Goal: Task Accomplishment & Management: Use online tool/utility

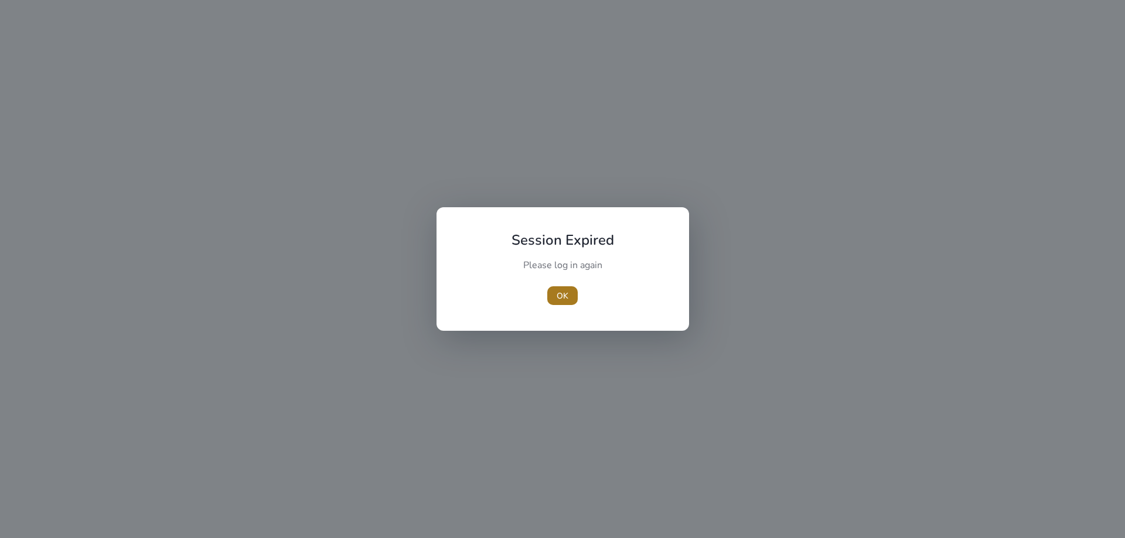
click at [560, 292] on span "OK" at bounding box center [563, 296] width 12 height 12
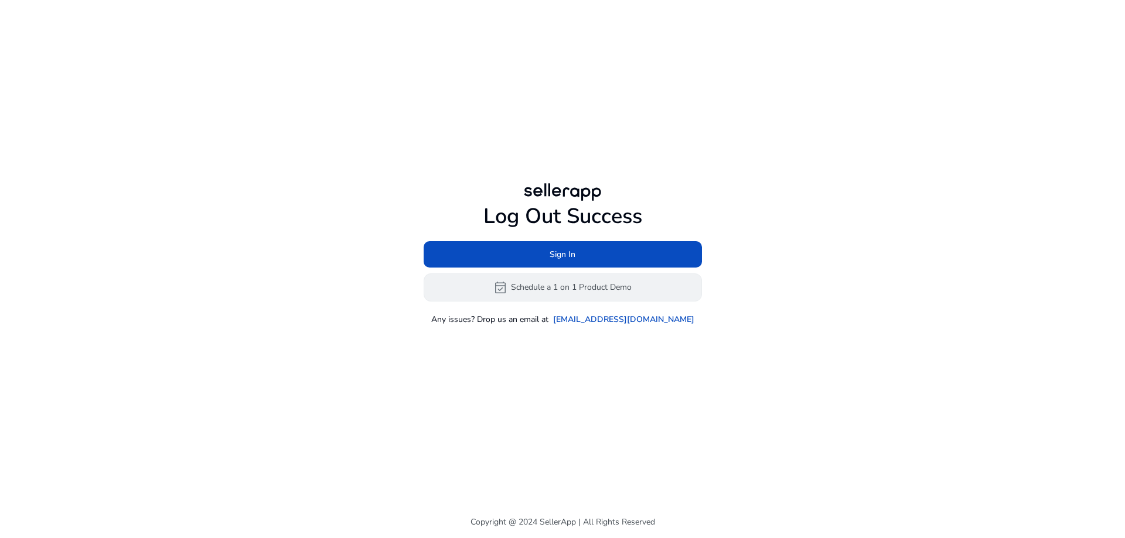
click at [552, 285] on button "event_available Schedule a 1 on 1 Product Demo" at bounding box center [563, 288] width 278 height 28
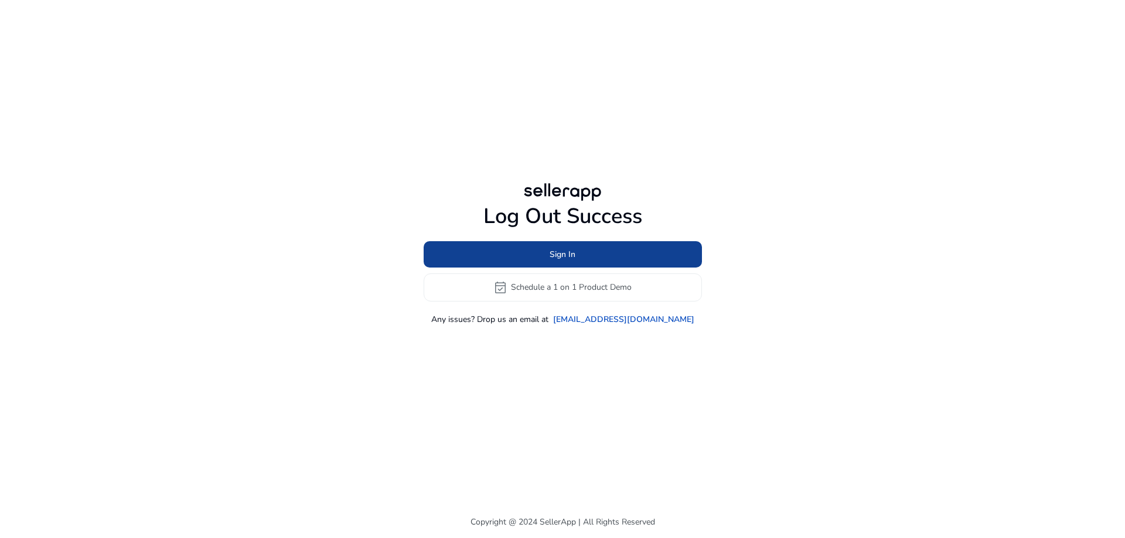
click at [543, 252] on span at bounding box center [563, 254] width 278 height 28
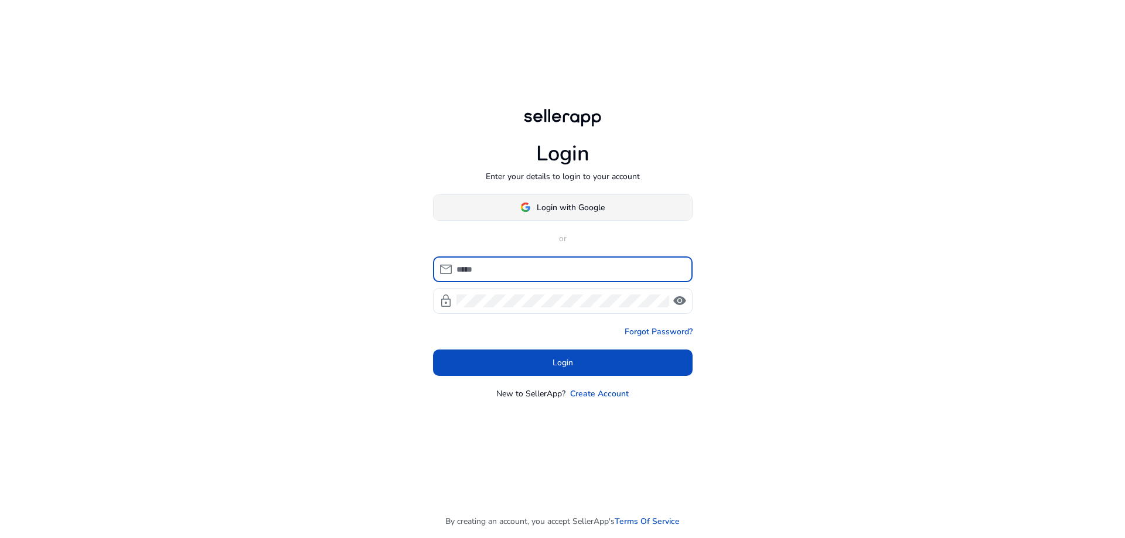
click at [545, 203] on span "Login with Google" at bounding box center [571, 208] width 68 height 12
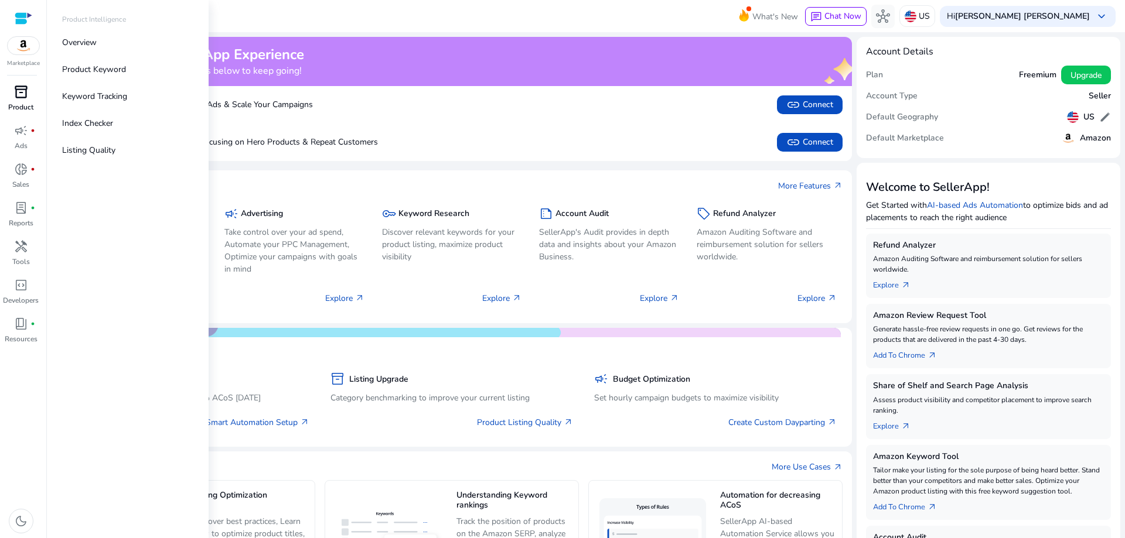
click at [9, 98] on div "inventory_2" at bounding box center [21, 92] width 33 height 19
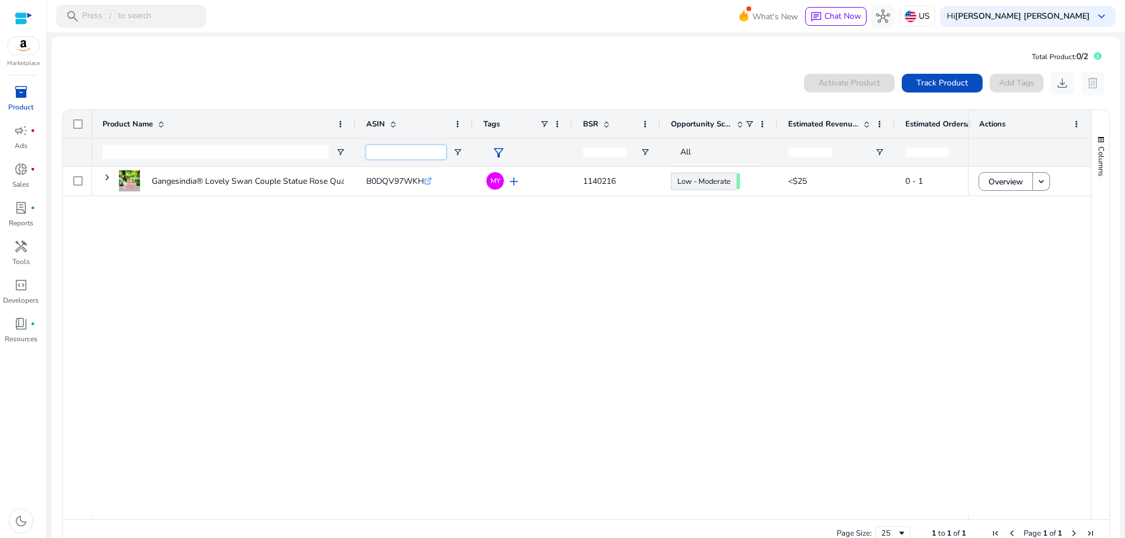
click at [398, 146] on input "ASIN Filter Input" at bounding box center [406, 152] width 80 height 14
click at [388, 146] on input "ASIN Filter Input" at bounding box center [406, 152] width 80 height 14
paste input "**********"
type input "**********"
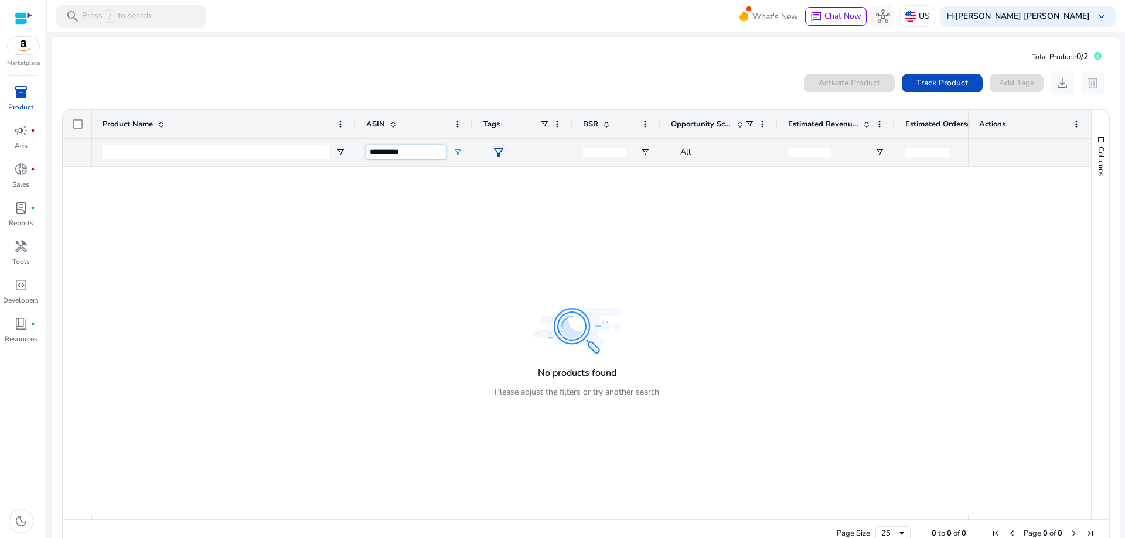
click at [431, 151] on input "**********" at bounding box center [406, 152] width 80 height 14
drag, startPoint x: 526, startPoint y: 396, endPoint x: 581, endPoint y: 353, distance: 69.3
click at [527, 396] on div at bounding box center [530, 341] width 876 height 349
click at [933, 83] on span "Track Product" at bounding box center [942, 83] width 52 height 12
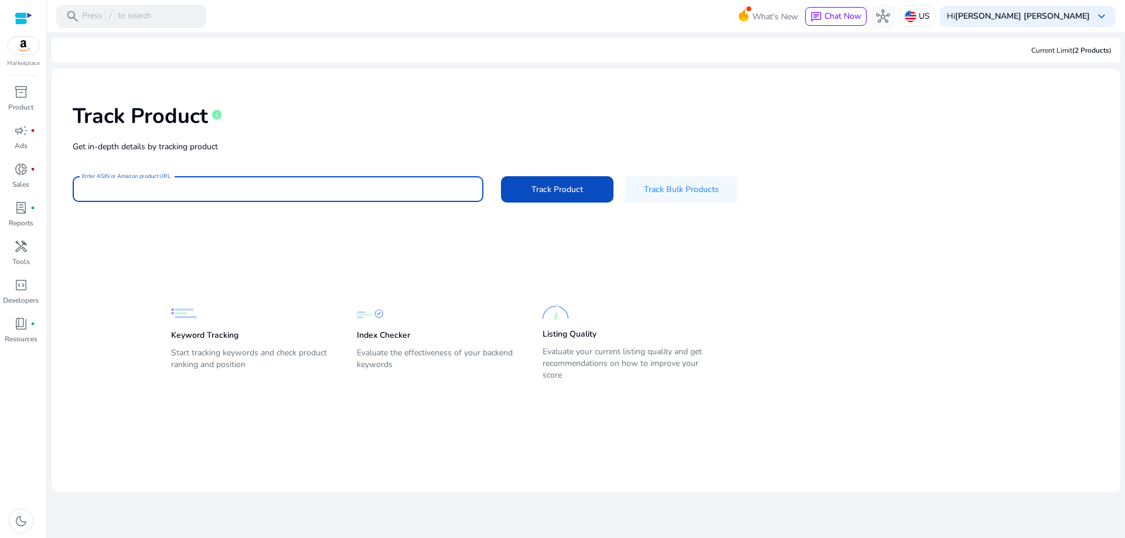
click at [174, 185] on input "Enter ASIN or Amazon product URL" at bounding box center [278, 189] width 392 height 13
paste input "**********"
type input "**********"
click at [501, 176] on button "Track Product" at bounding box center [557, 189] width 112 height 26
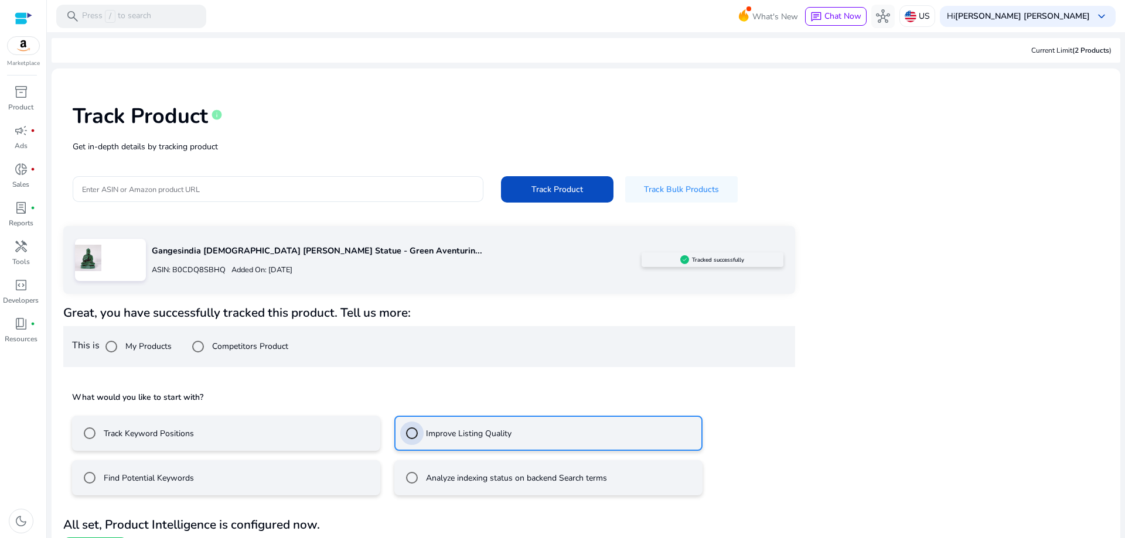
scroll to position [27, 0]
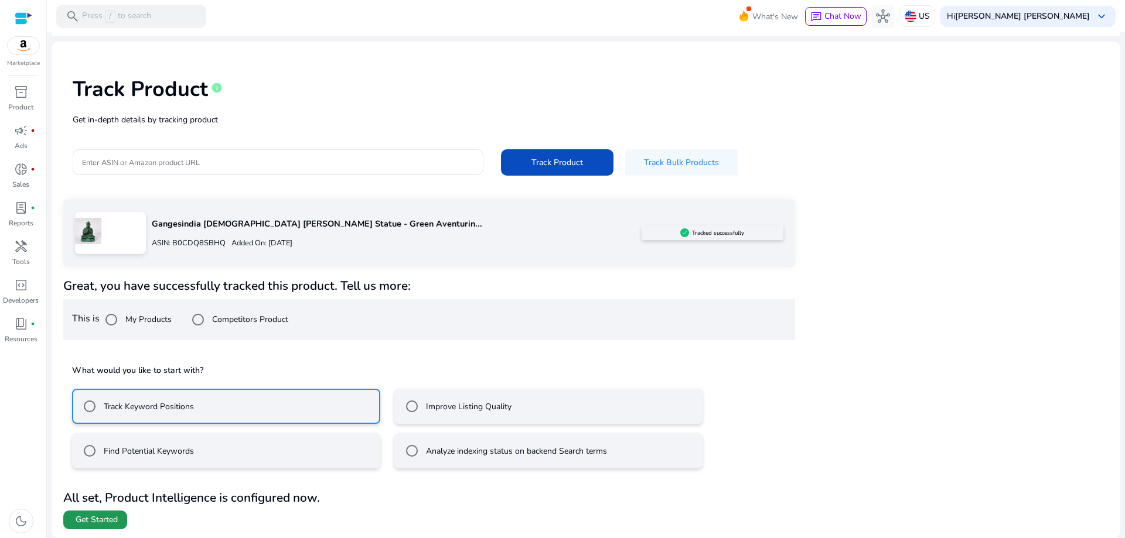
click at [81, 521] on span "Get Started" at bounding box center [97, 520] width 42 height 12
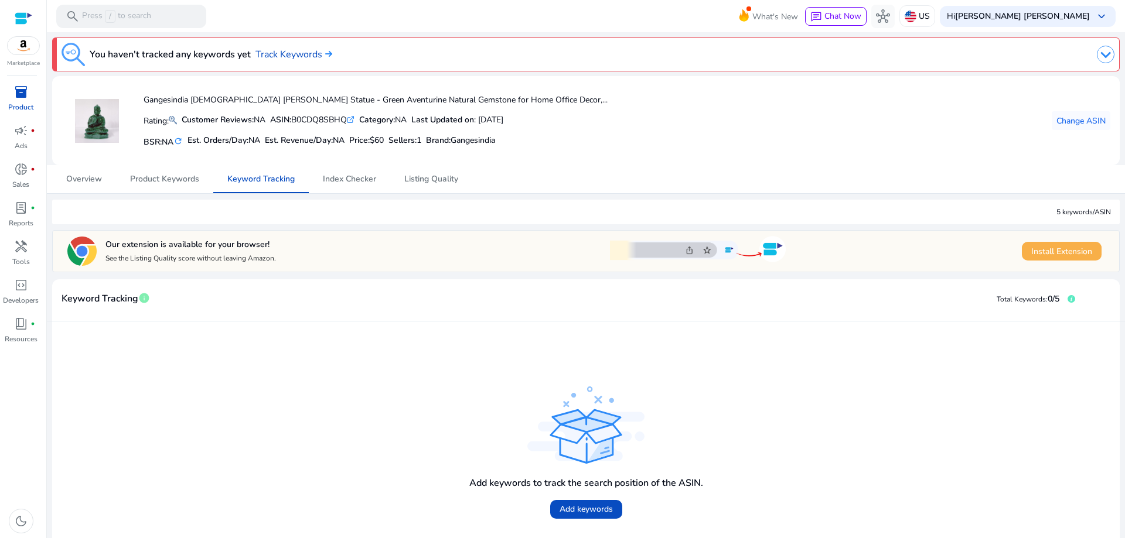
click at [1061, 251] on span "Install Extension" at bounding box center [1061, 251] width 61 height 12
click at [221, 298] on mat-card-header "Keyword Tracking info Total Keywords: 0/5" at bounding box center [585, 305] width 1067 height 33
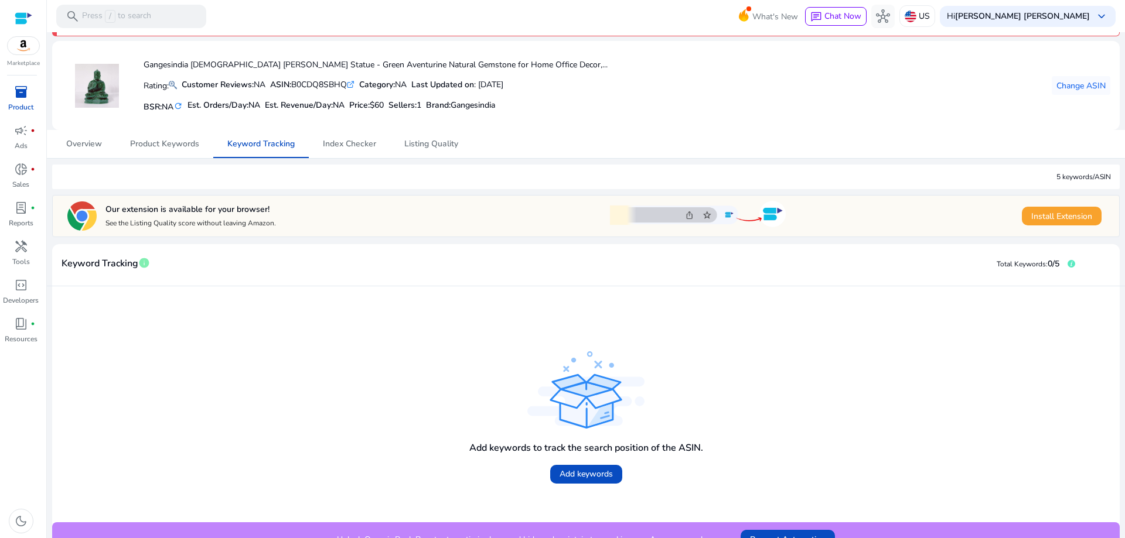
scroll to position [54, 0]
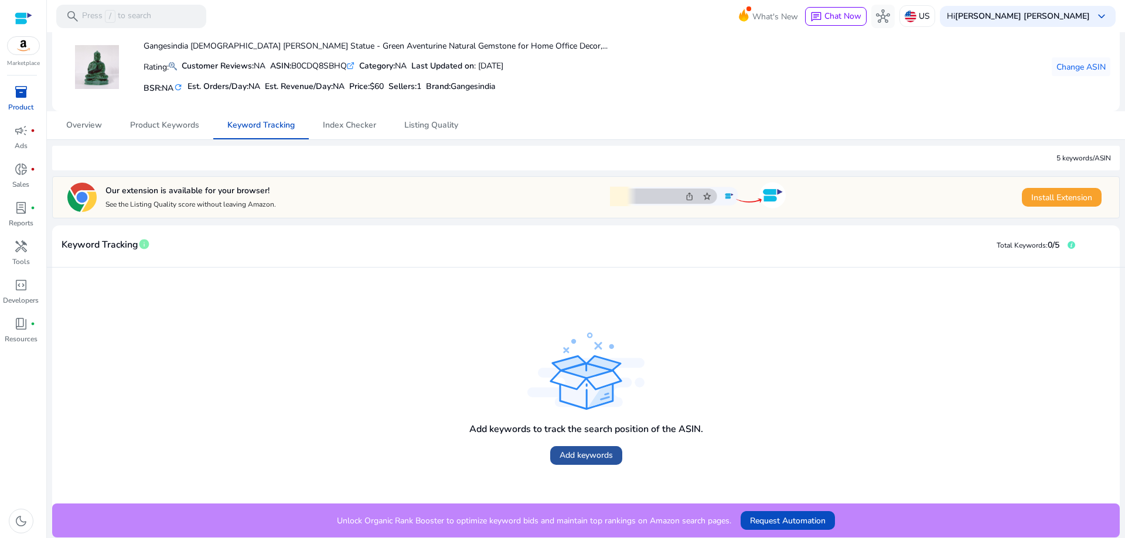
click at [592, 459] on span "Add keywords" at bounding box center [585, 455] width 53 height 12
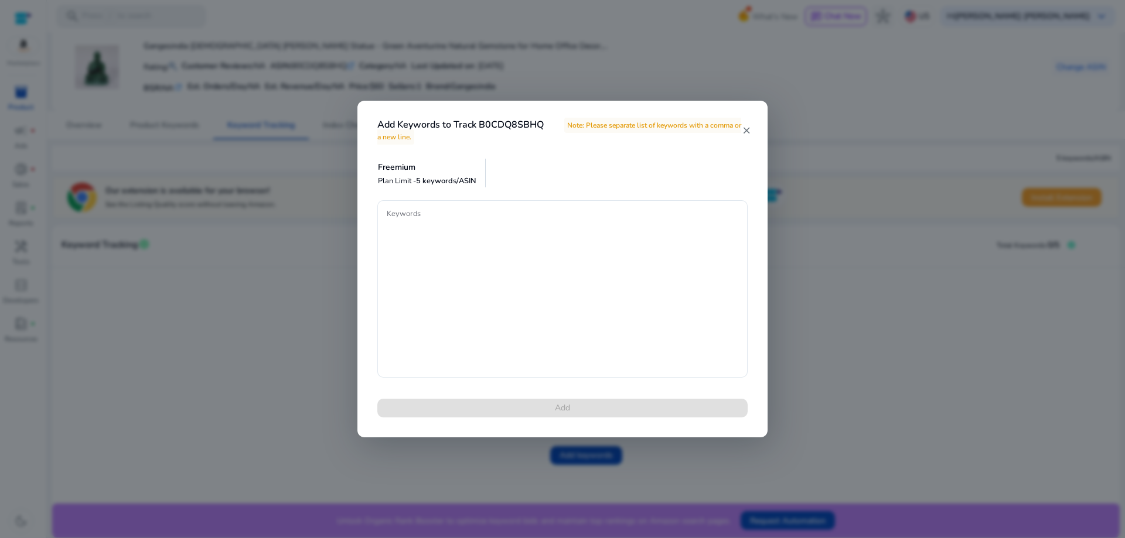
click at [744, 131] on mat-icon "close" at bounding box center [746, 130] width 9 height 11
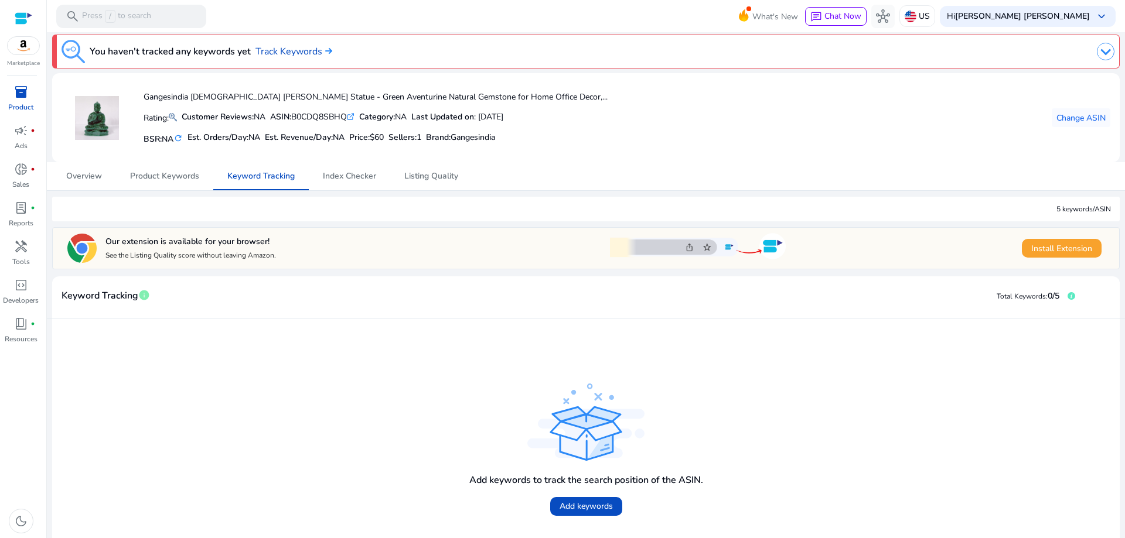
scroll to position [0, 0]
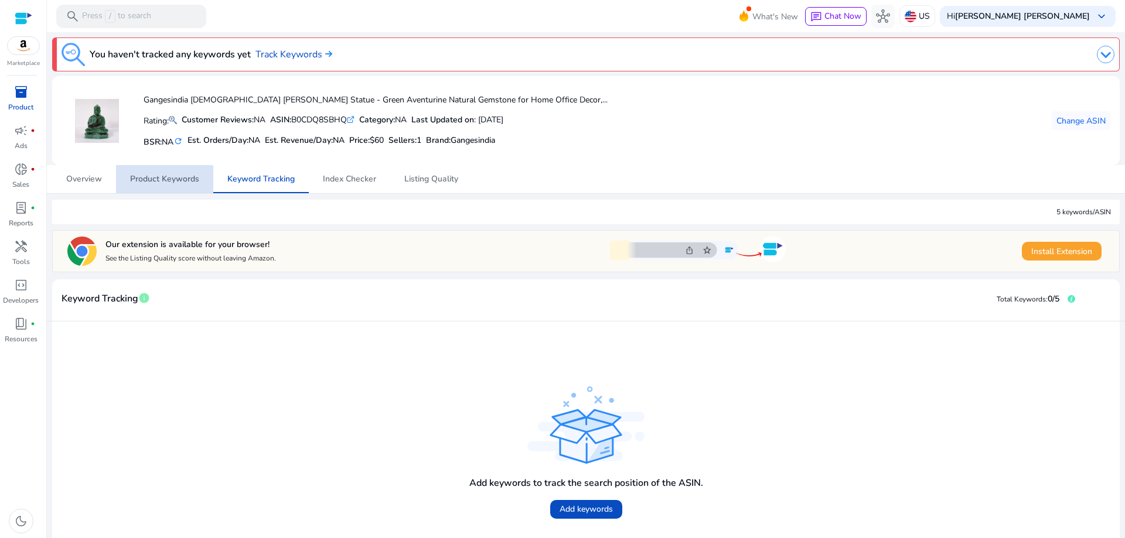
click at [148, 182] on span "Product Keywords" at bounding box center [164, 179] width 69 height 8
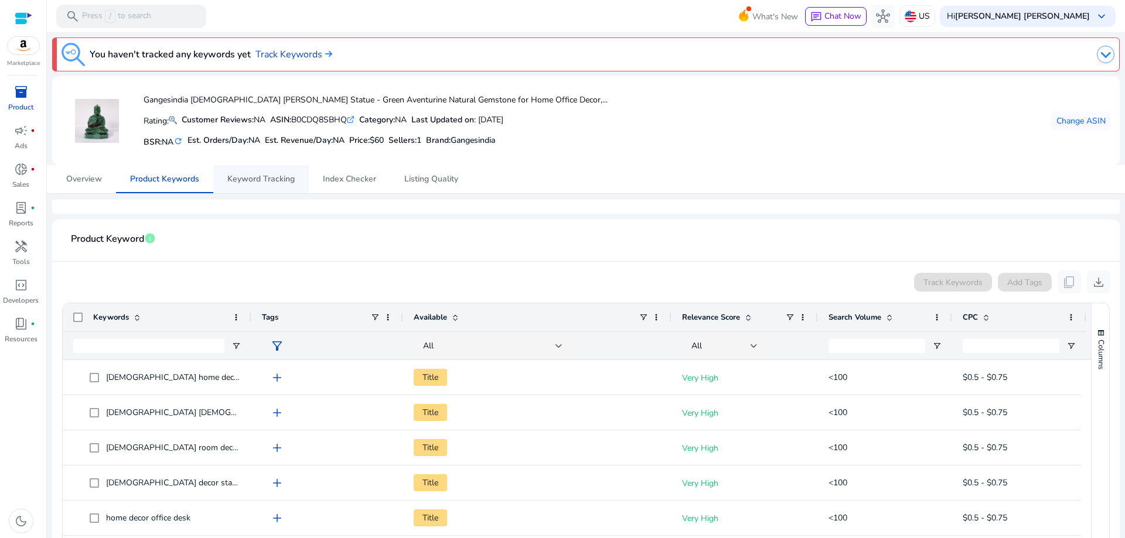
click at [275, 179] on span "Keyword Tracking" at bounding box center [260, 179] width 67 height 8
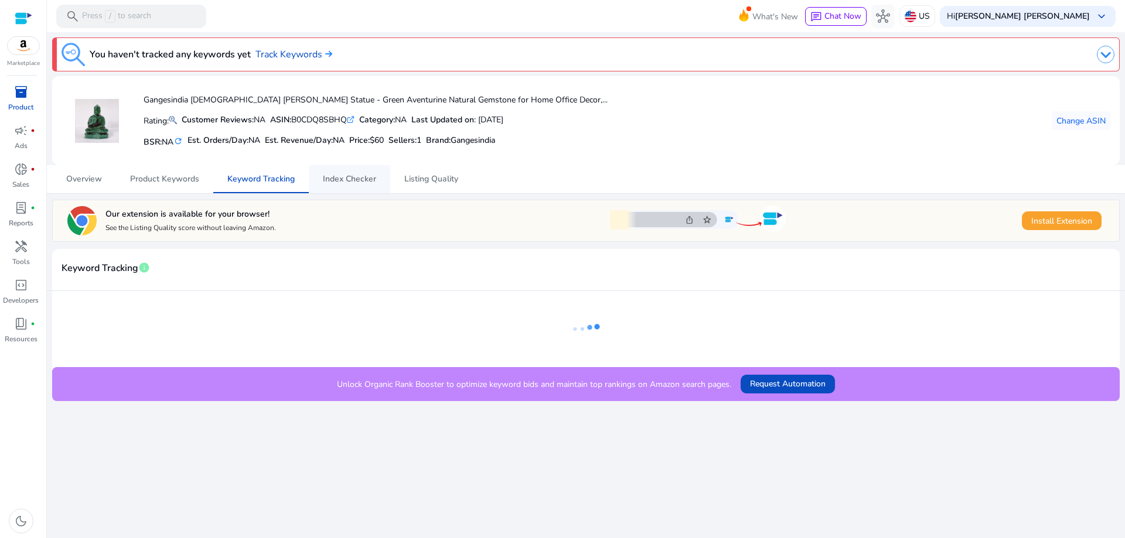
click at [353, 179] on span "Index Checker" at bounding box center [349, 179] width 53 height 8
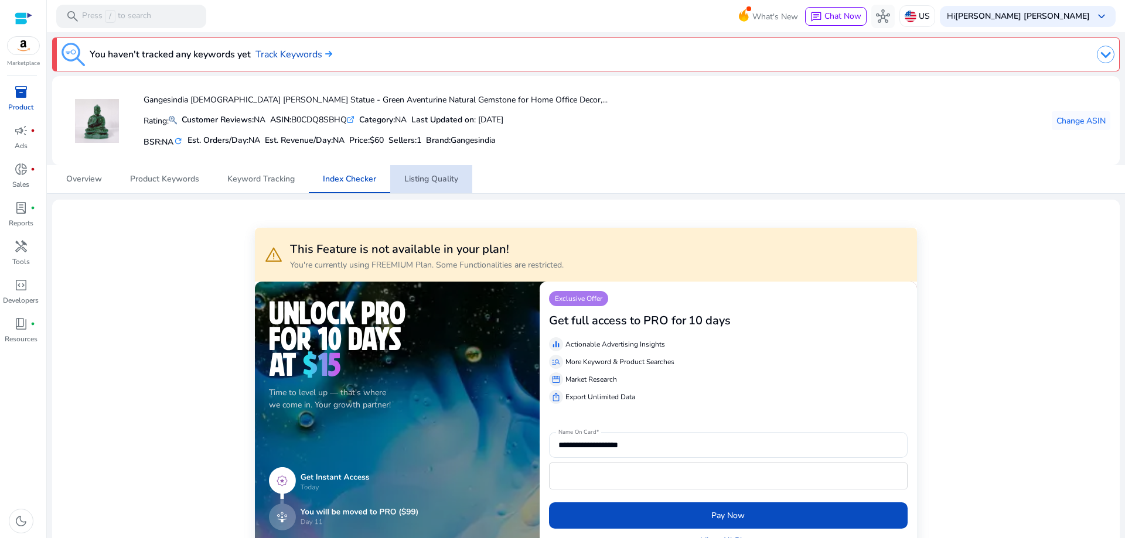
click at [429, 178] on span "Listing Quality" at bounding box center [431, 179] width 54 height 8
click at [811, 156] on mat-card "Gangesindia Lord Buddha Abhya Mudra Statue - Green Aventurine Natural Gemstone …" at bounding box center [585, 120] width 1067 height 89
click at [87, 178] on span "Overview" at bounding box center [84, 179] width 36 height 8
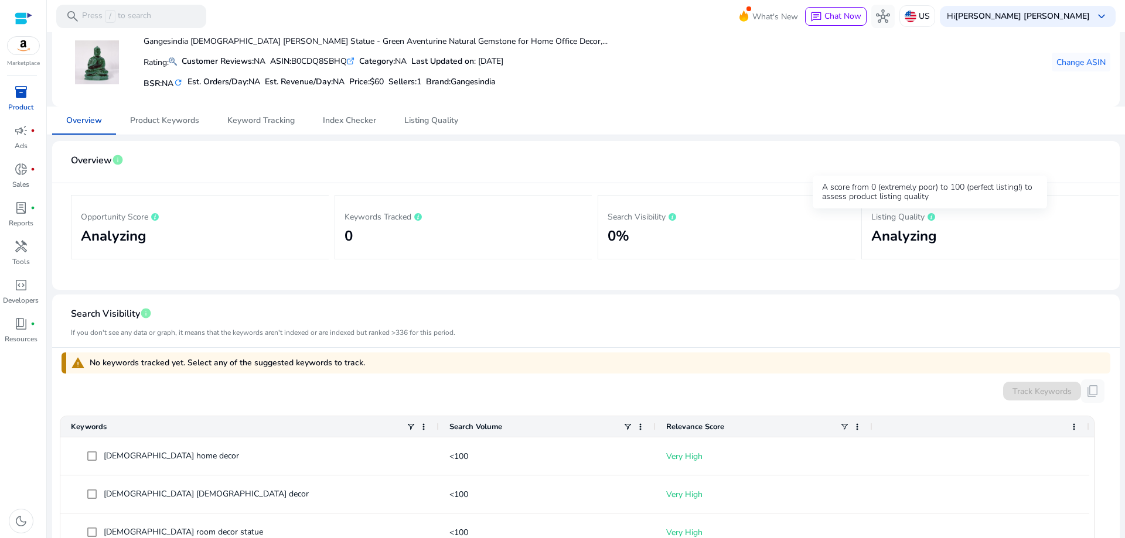
click at [927, 219] on icon at bounding box center [931, 217] width 8 height 8
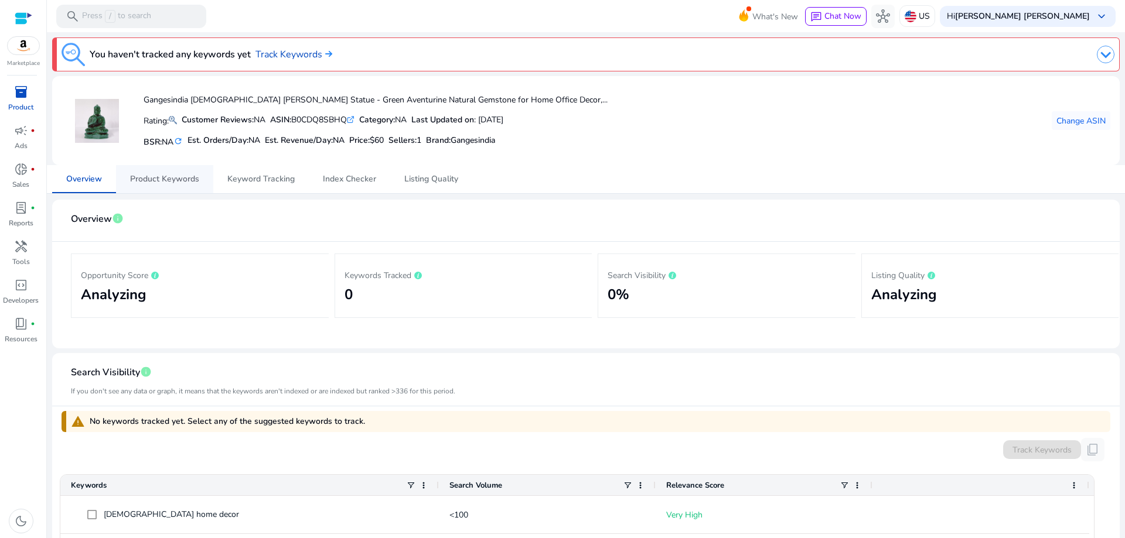
click at [149, 177] on span "Product Keywords" at bounding box center [164, 179] width 69 height 8
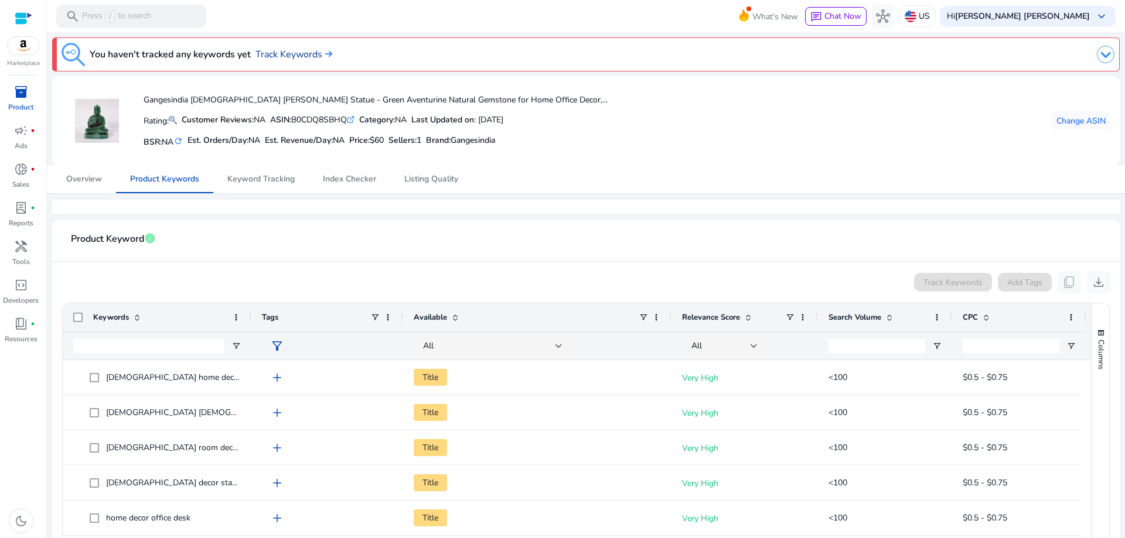
click at [291, 52] on link "Track Keywords" at bounding box center [293, 54] width 77 height 14
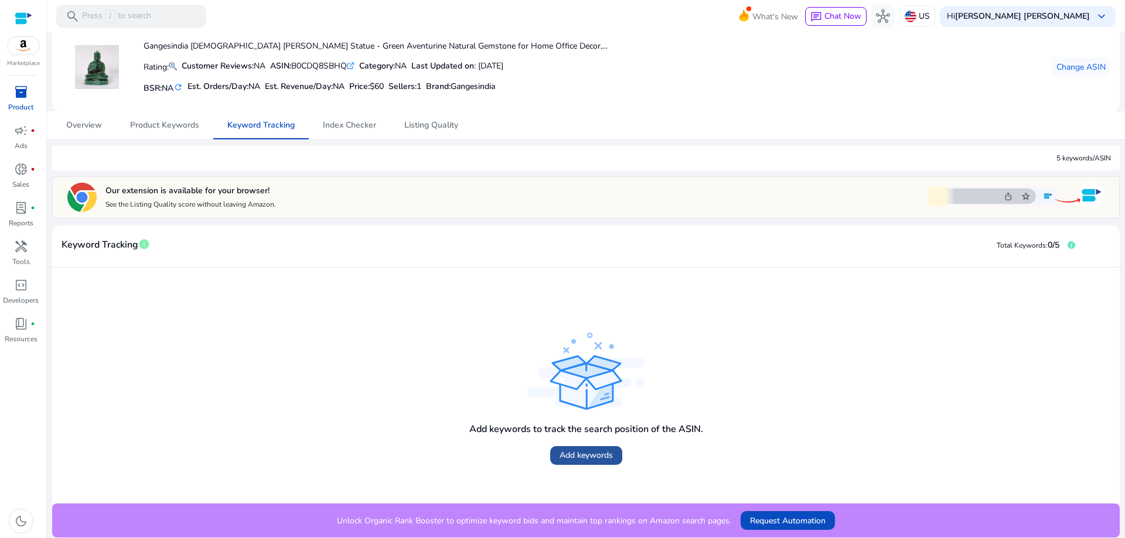
click at [582, 459] on span "Add keywords" at bounding box center [585, 455] width 53 height 12
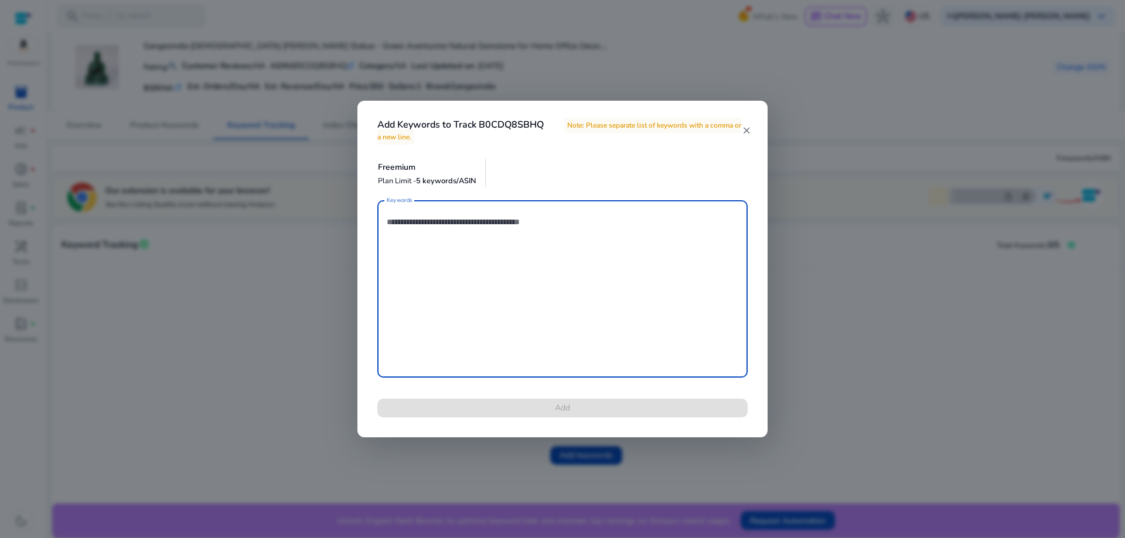
click at [746, 128] on mat-icon "close" at bounding box center [746, 130] width 9 height 11
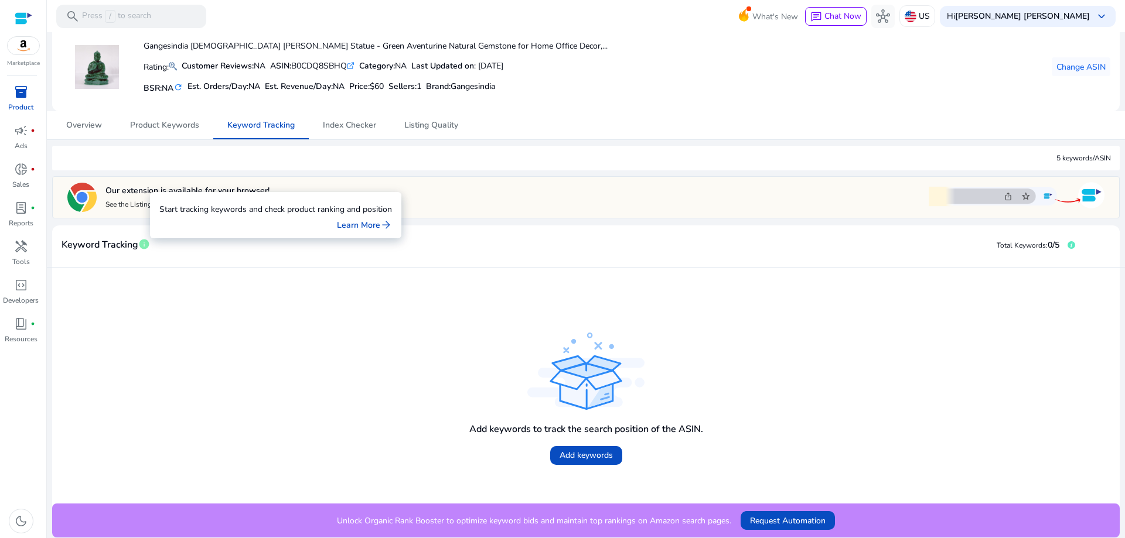
click at [141, 240] on span "info" at bounding box center [144, 244] width 12 height 12
click at [141, 247] on span "info" at bounding box center [144, 244] width 12 height 12
click at [361, 227] on link "Learn More arrow_forward" at bounding box center [364, 225] width 55 height 12
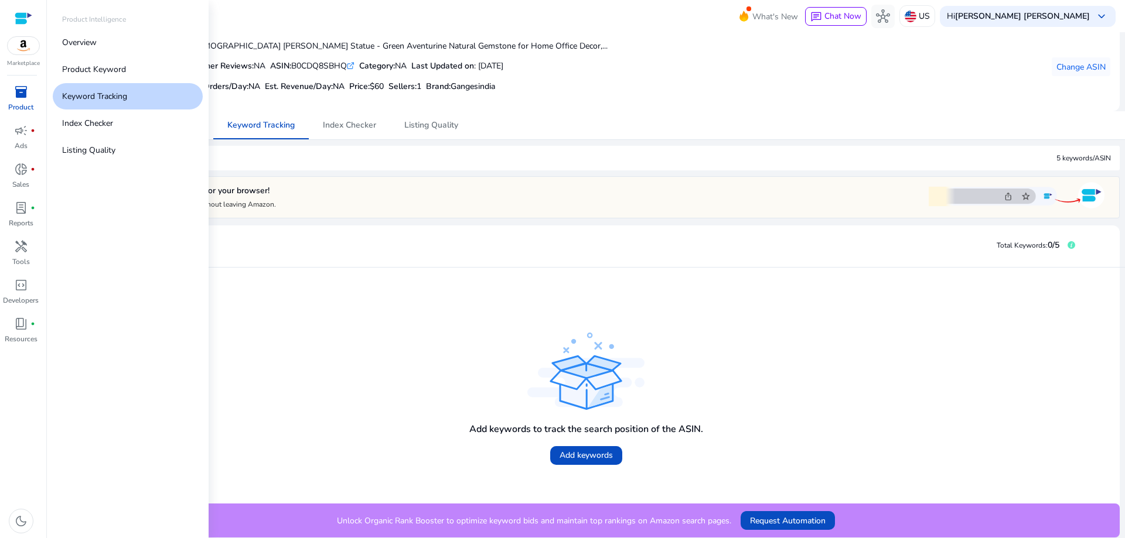
click at [23, 97] on span "inventory_2" at bounding box center [21, 92] width 14 height 14
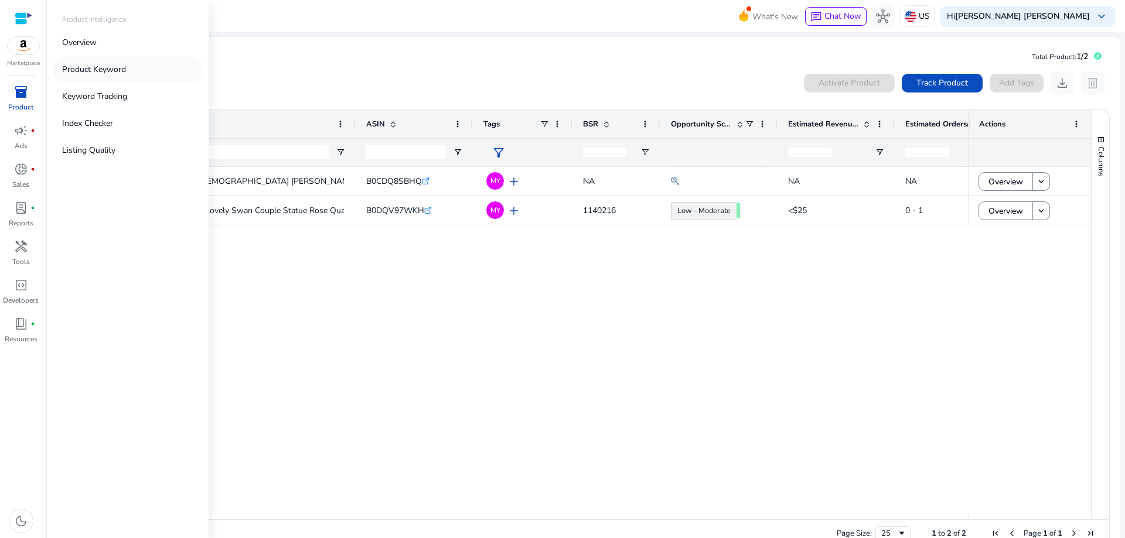
click at [95, 63] on link "Product Keyword" at bounding box center [128, 69] width 150 height 26
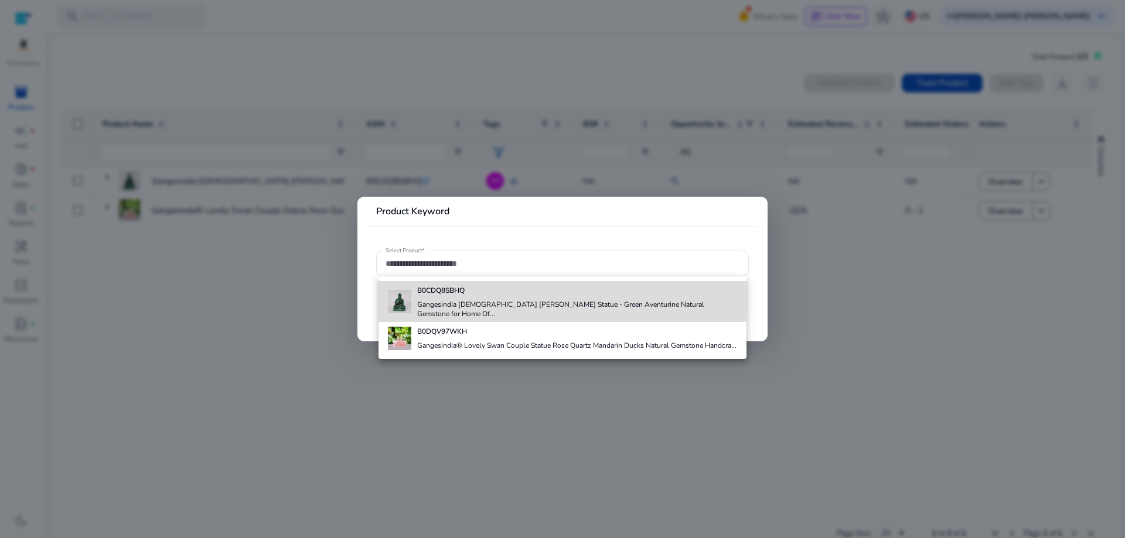
click at [455, 293] on b "B0CDQ8SBHQ" at bounding box center [440, 290] width 47 height 9
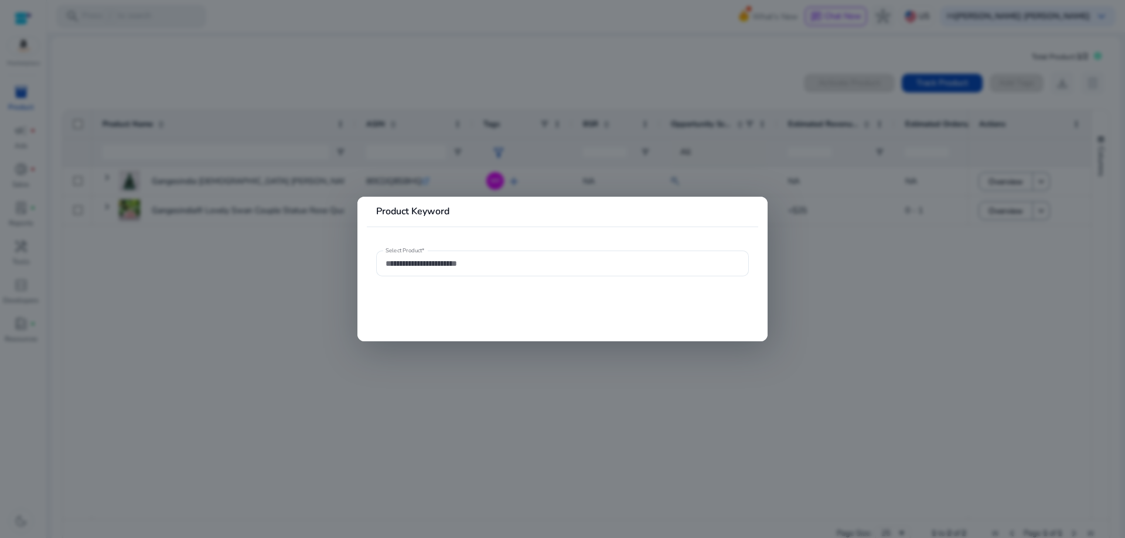
type input "**********"
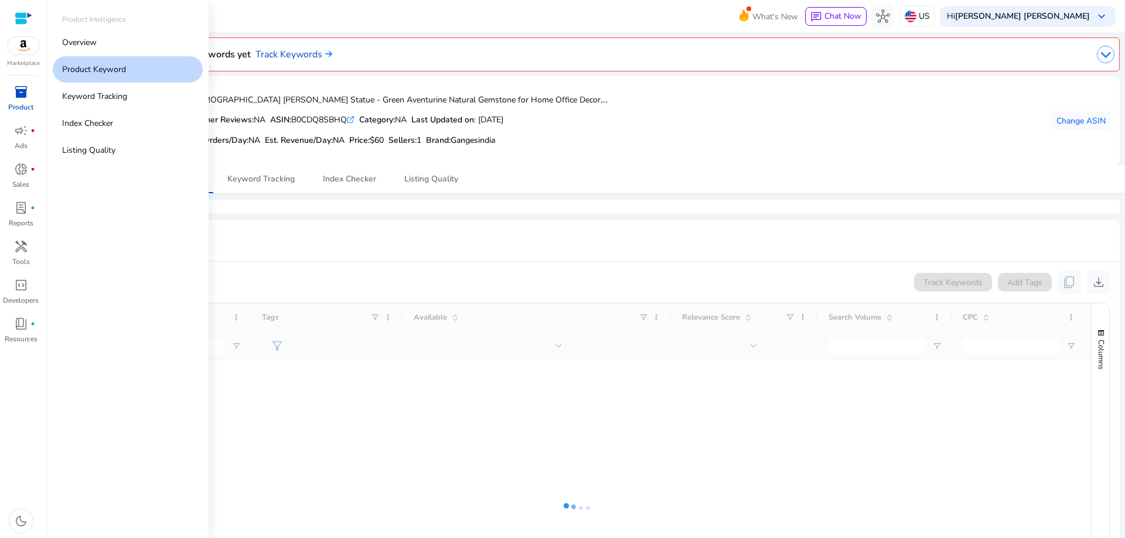
click at [18, 93] on span "inventory_2" at bounding box center [21, 92] width 14 height 14
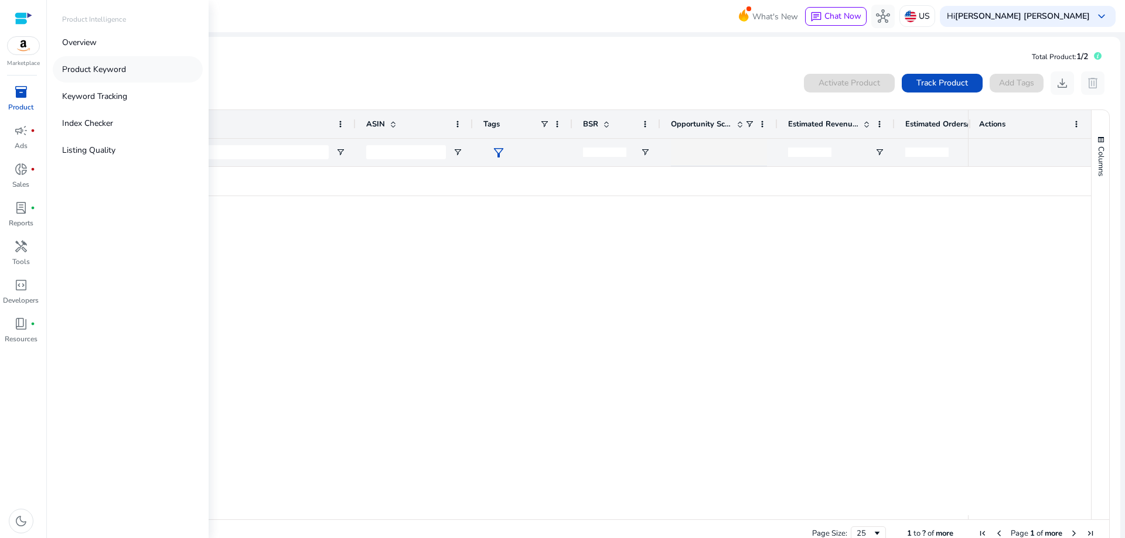
click at [108, 70] on p "Product Keyword" at bounding box center [94, 69] width 64 height 12
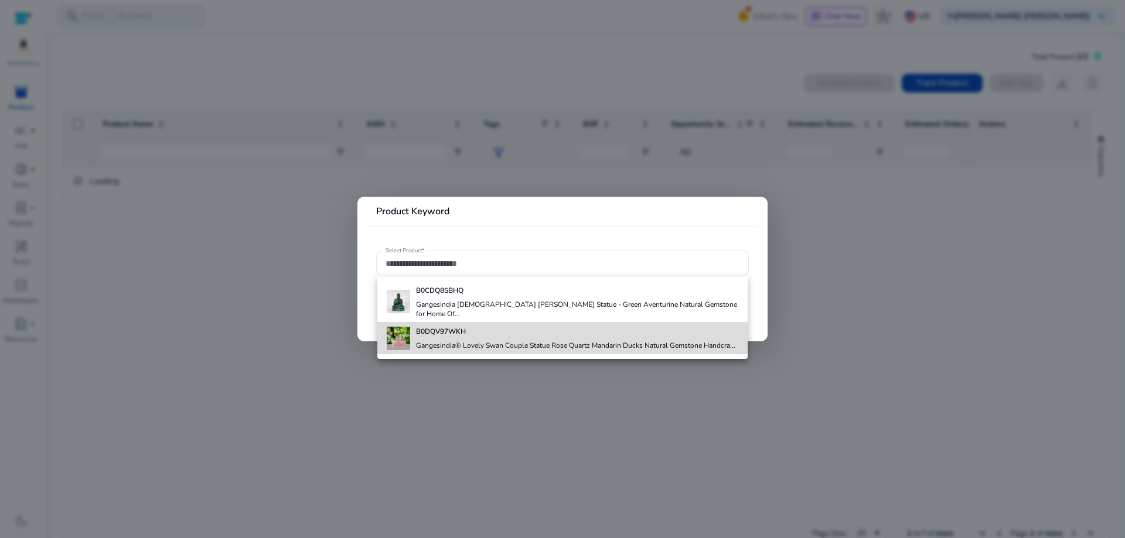
click at [445, 331] on div "B0DQV97WKH Gangesindia® Lovely Swan Couple Statue Rose Quartz Mandarin Ducks Na…" at bounding box center [575, 338] width 319 height 32
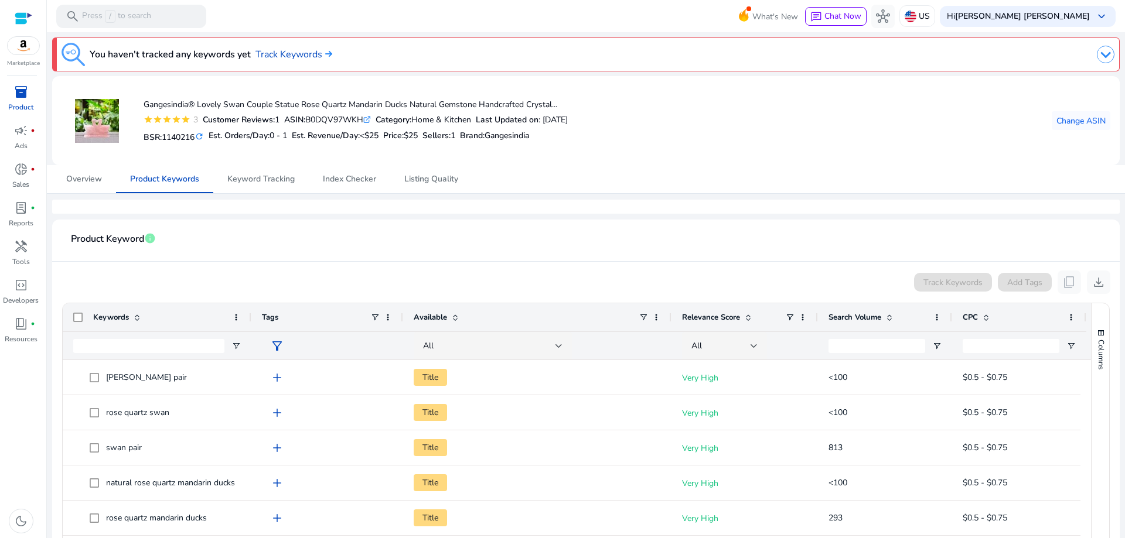
click at [28, 97] on div "inventory_2" at bounding box center [21, 92] width 33 height 19
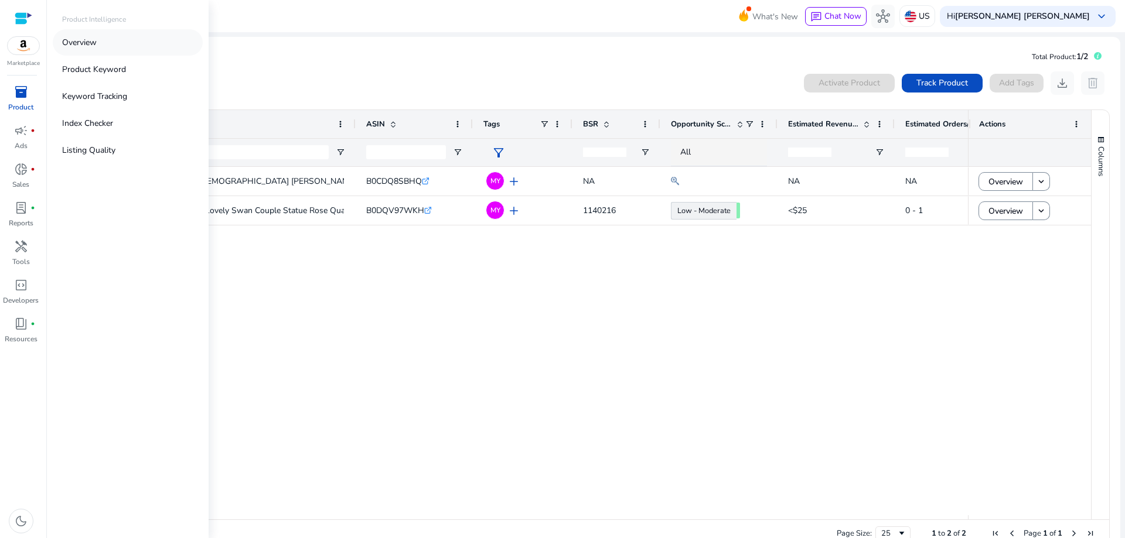
click at [102, 42] on link "Overview" at bounding box center [128, 42] width 150 height 26
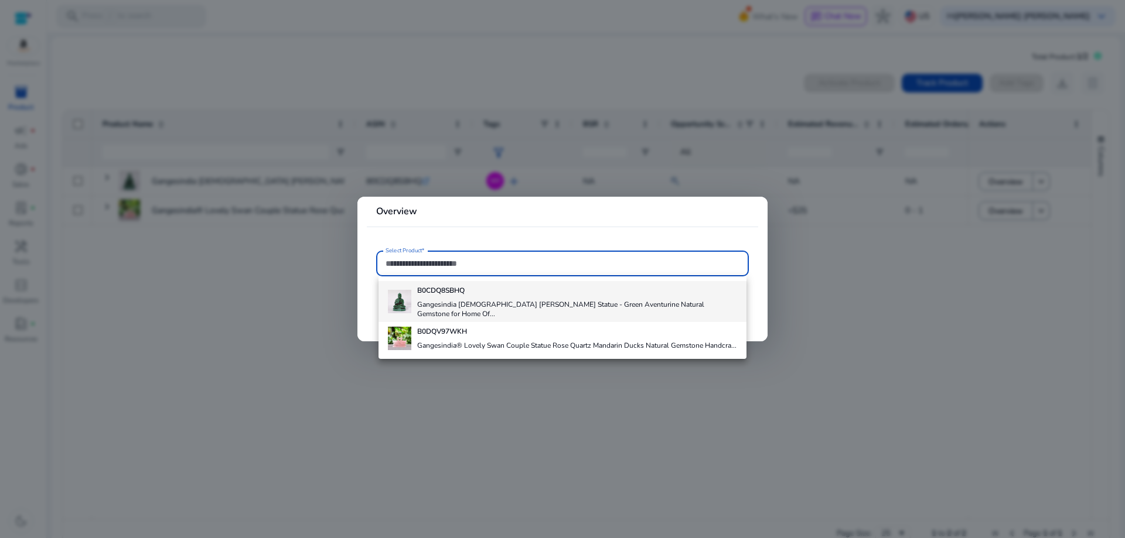
click at [443, 300] on h4 "Gangesindia Lord Buddha Abhya Mudra Statue - Green Aventurine Natural Gemstone …" at bounding box center [577, 309] width 320 height 19
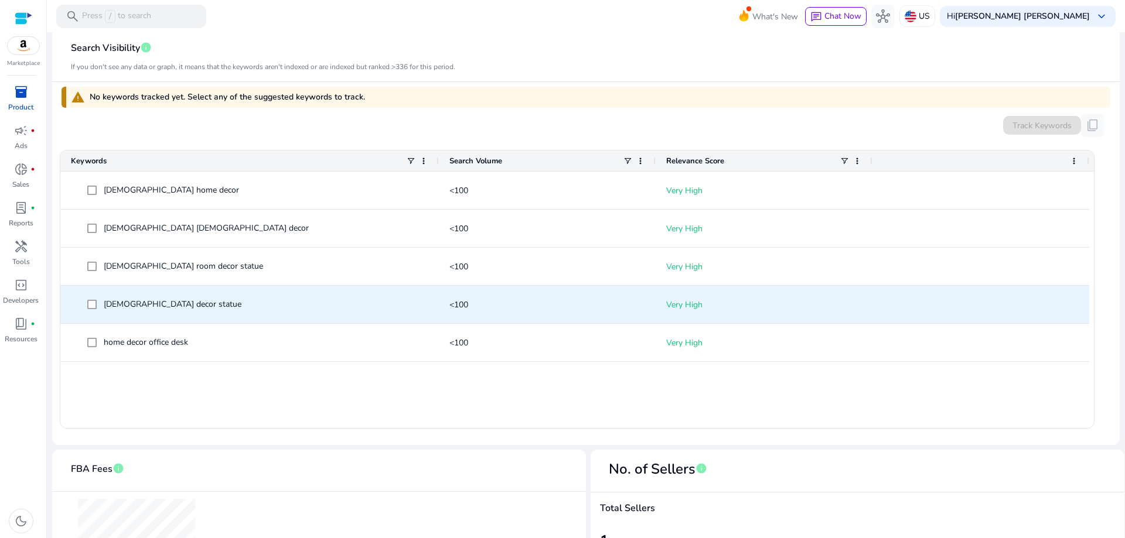
scroll to position [351, 0]
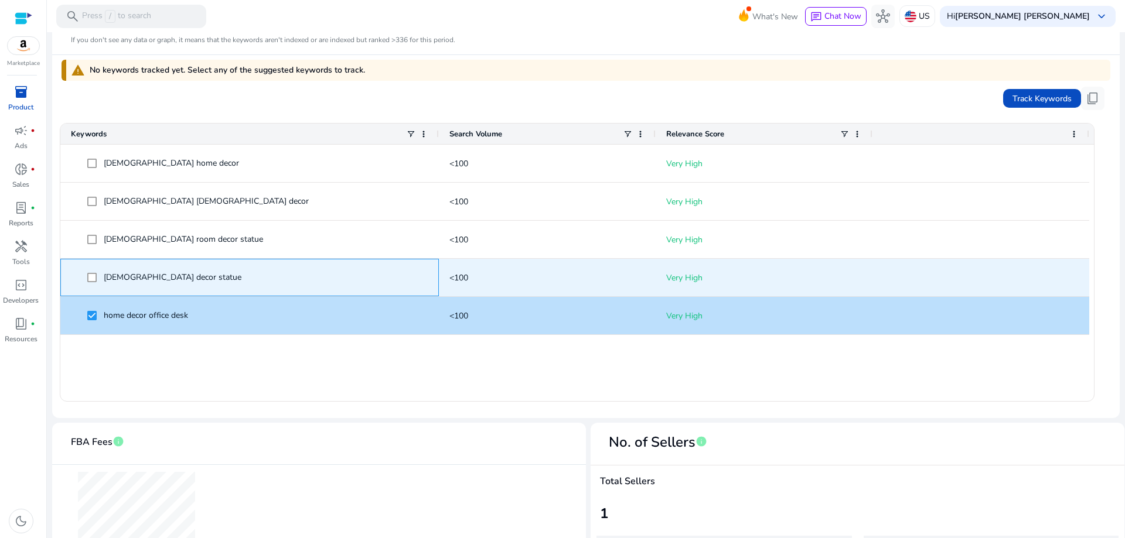
click at [93, 269] on span at bounding box center [95, 278] width 16 height 24
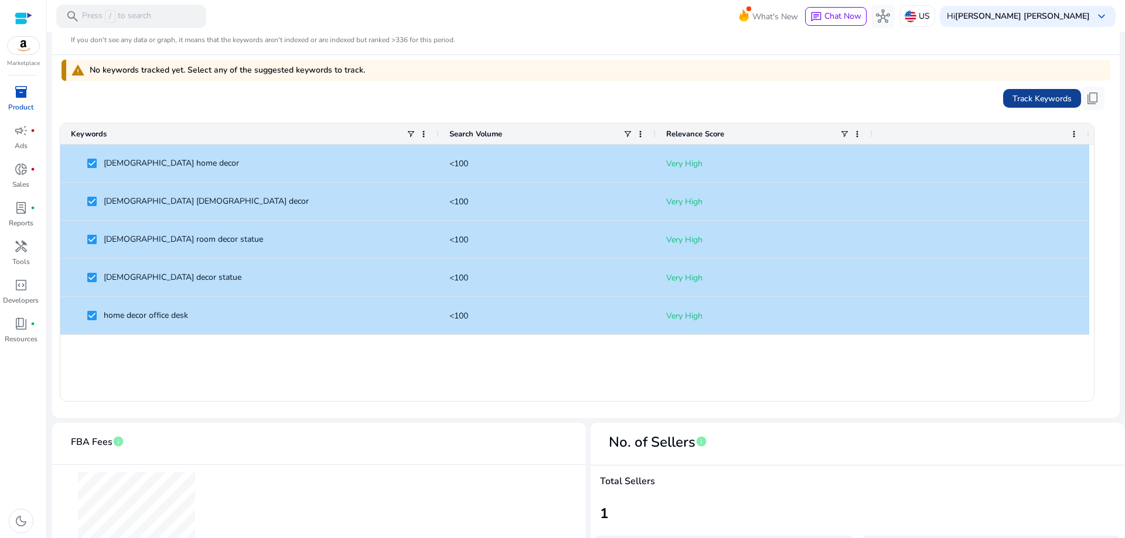
click at [1023, 97] on span "Track Keywords" at bounding box center [1041, 99] width 59 height 12
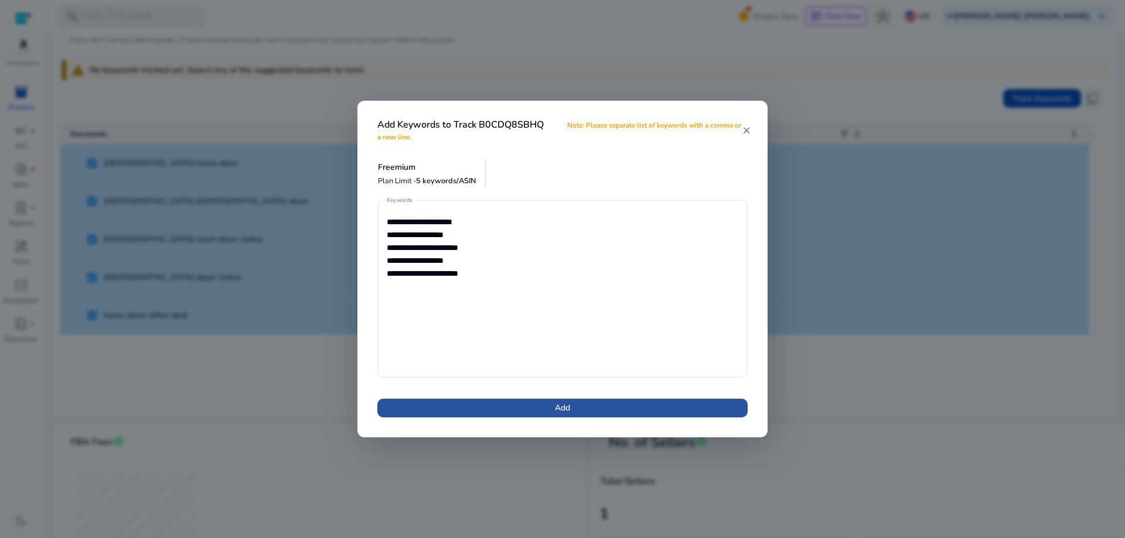
click at [541, 412] on span at bounding box center [562, 408] width 370 height 28
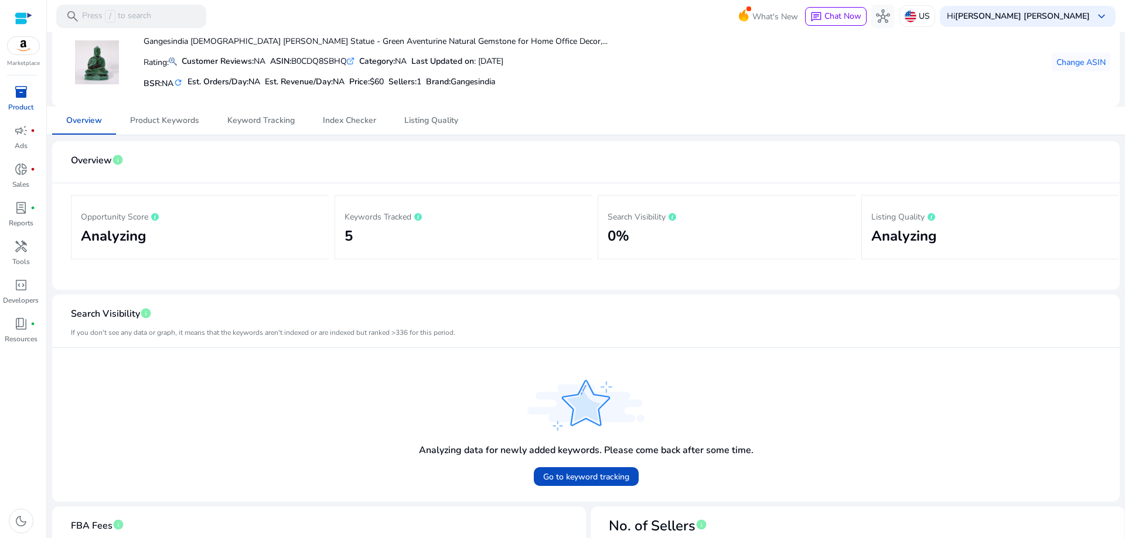
scroll to position [0, 0]
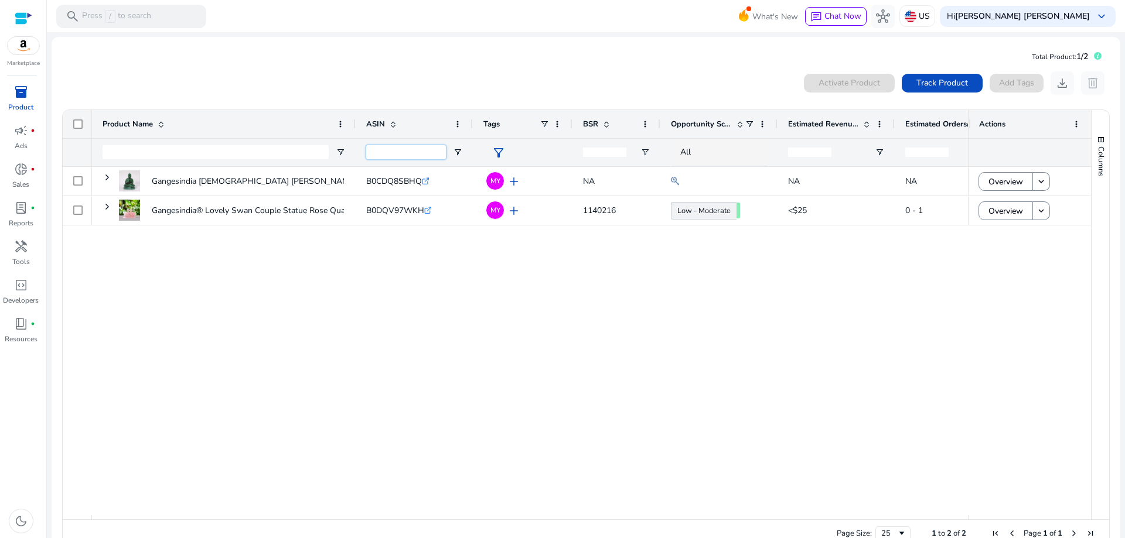
click at [374, 155] on input "ASIN Filter Input" at bounding box center [406, 152] width 80 height 14
click at [21, 99] on span "inventory_2" at bounding box center [21, 92] width 14 height 14
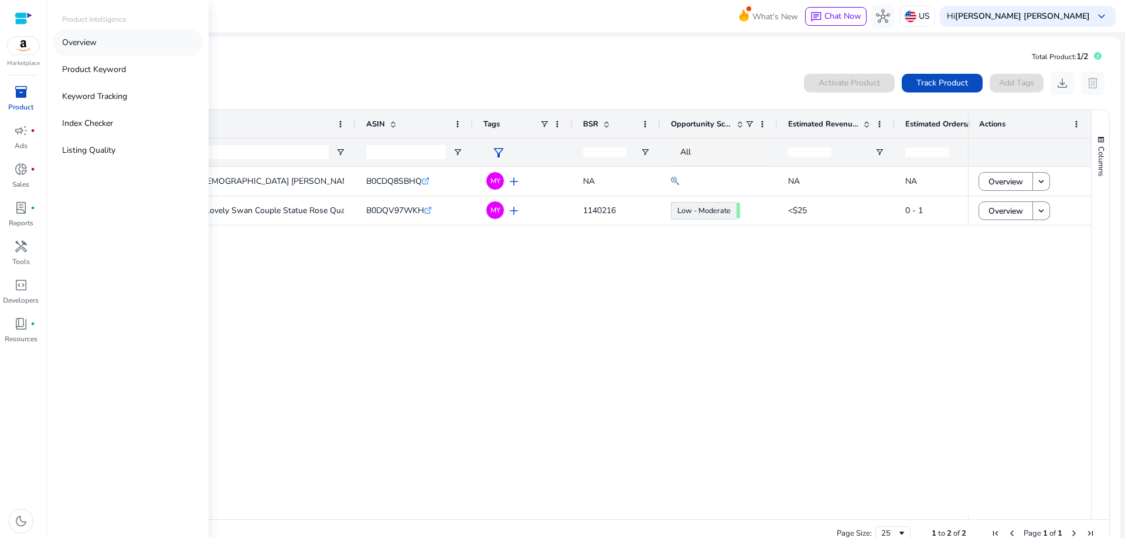
click at [120, 47] on link "Overview" at bounding box center [128, 42] width 150 height 26
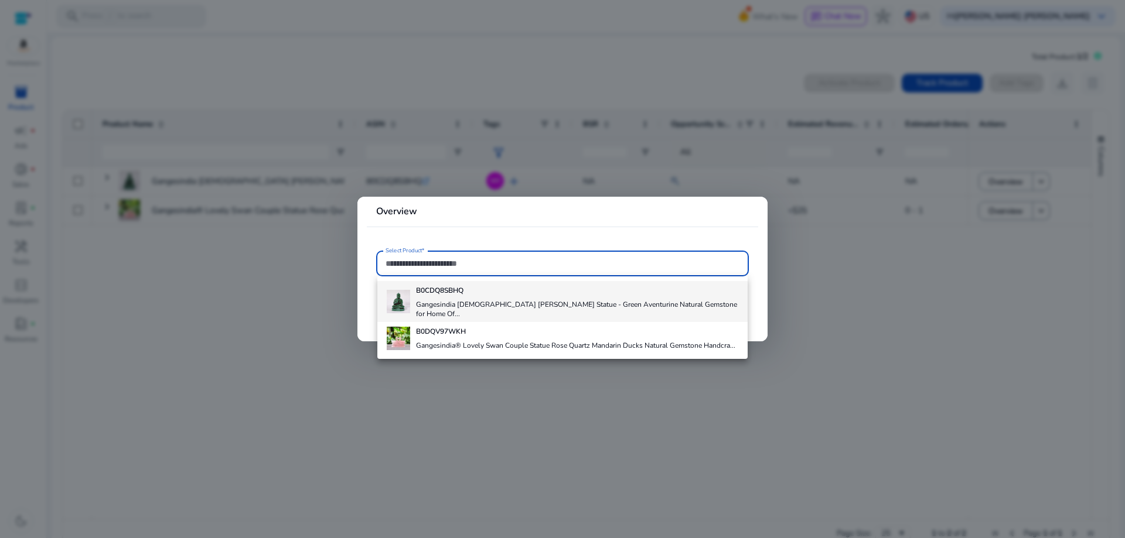
paste input "**********"
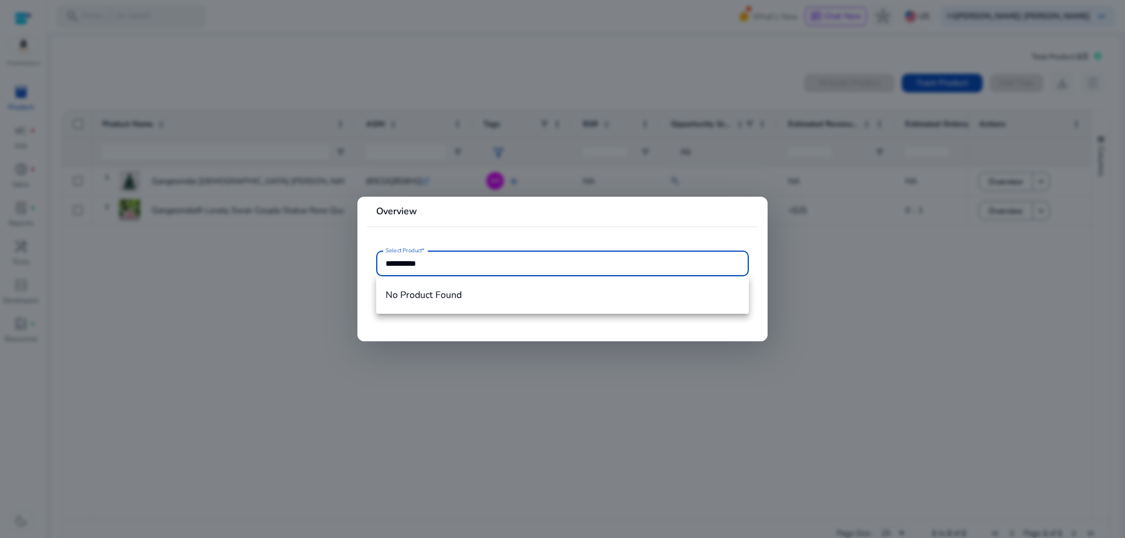
type input "**********"
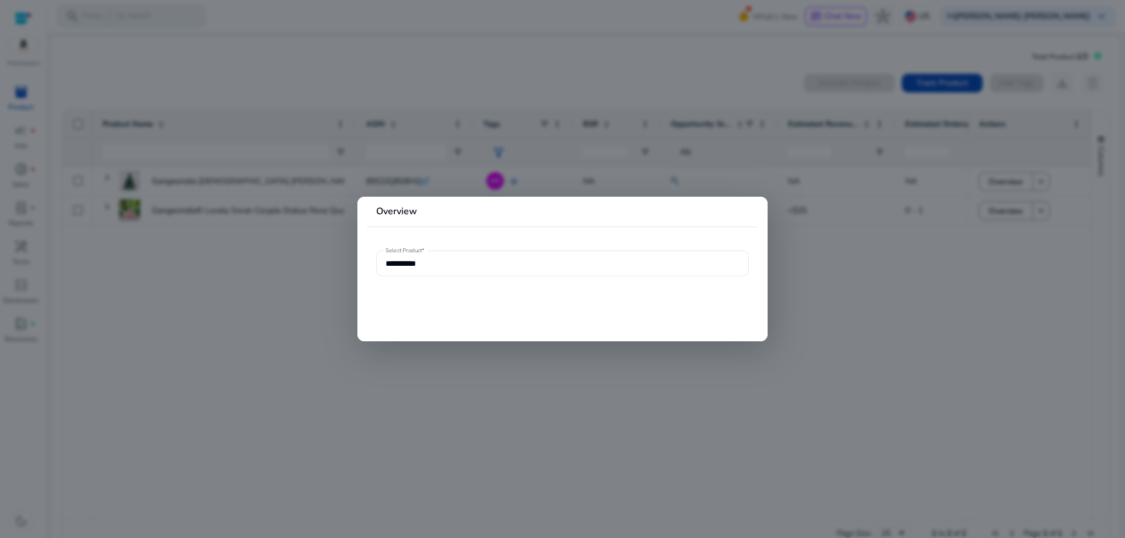
click at [441, 431] on div at bounding box center [562, 269] width 1125 height 538
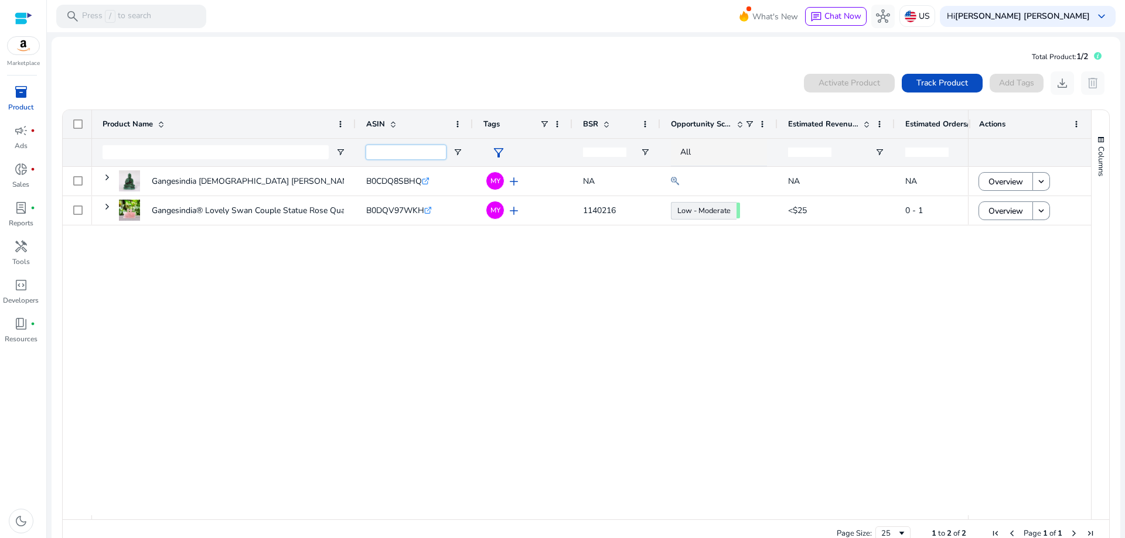
click at [392, 149] on input "ASIN Filter Input" at bounding box center [406, 152] width 80 height 14
paste input "**********"
type input "**********"
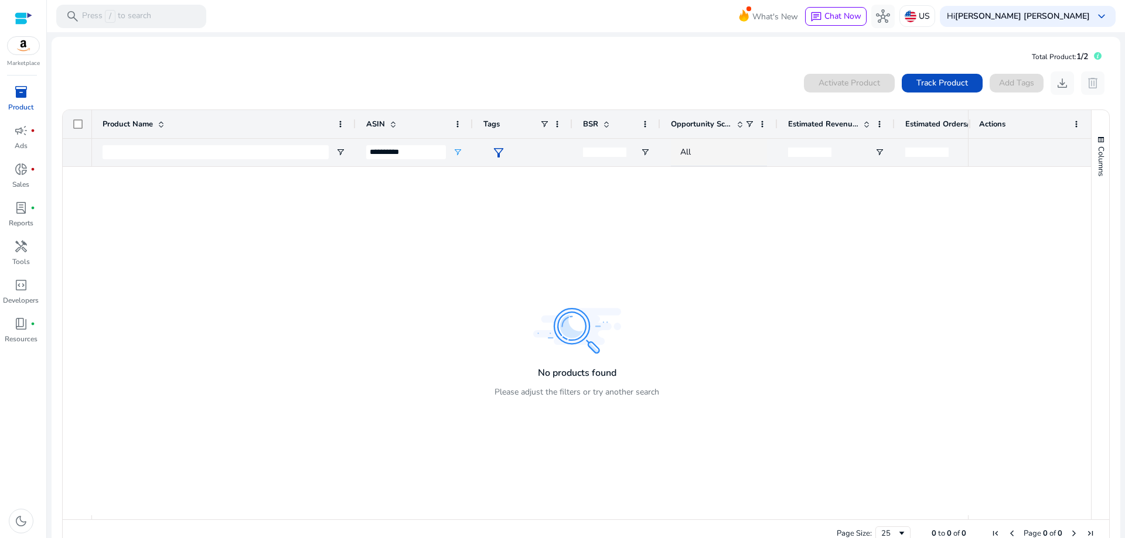
click at [763, 73] on div "Activate Product Track Product Add Tags download delete" at bounding box center [586, 82] width 1049 height 23
click at [19, 103] on p "Product" at bounding box center [20, 107] width 25 height 11
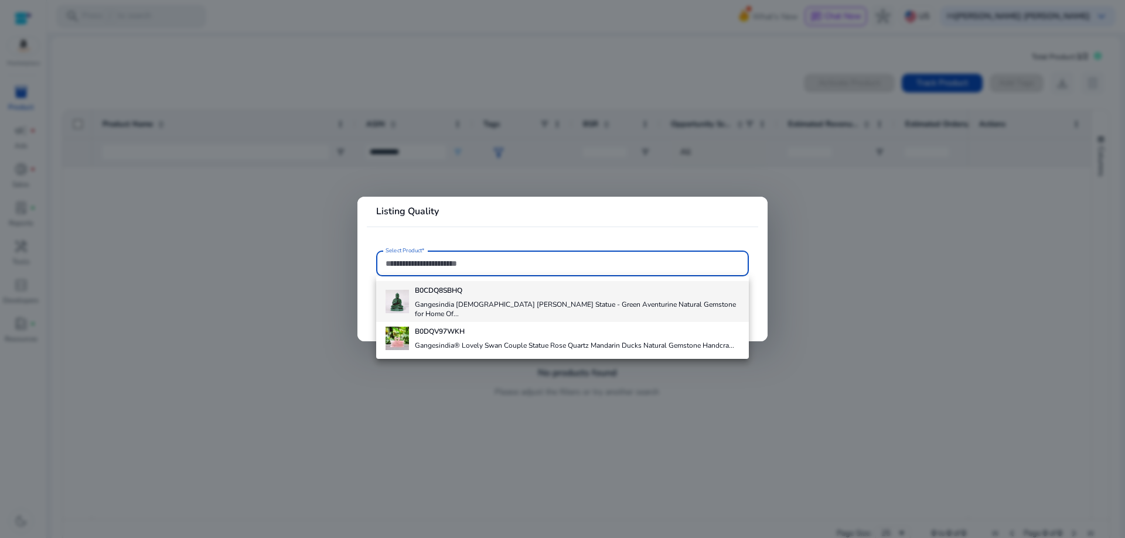
click at [469, 302] on h4 "Gangesindia Lord Buddha Abhya Mudra Statue - Green Aventurine Natural Gemstone …" at bounding box center [577, 309] width 324 height 19
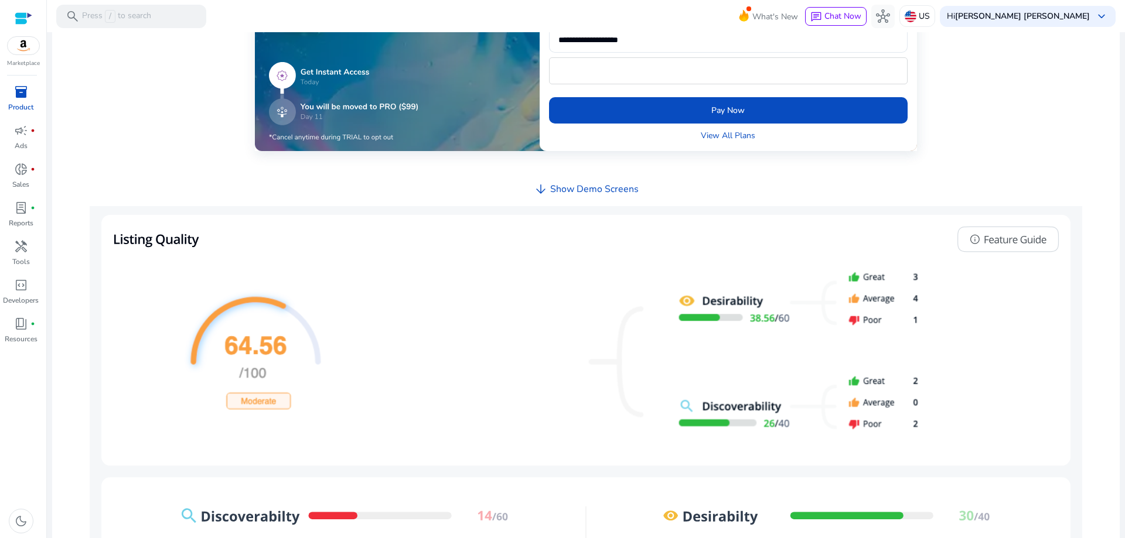
scroll to position [410, 0]
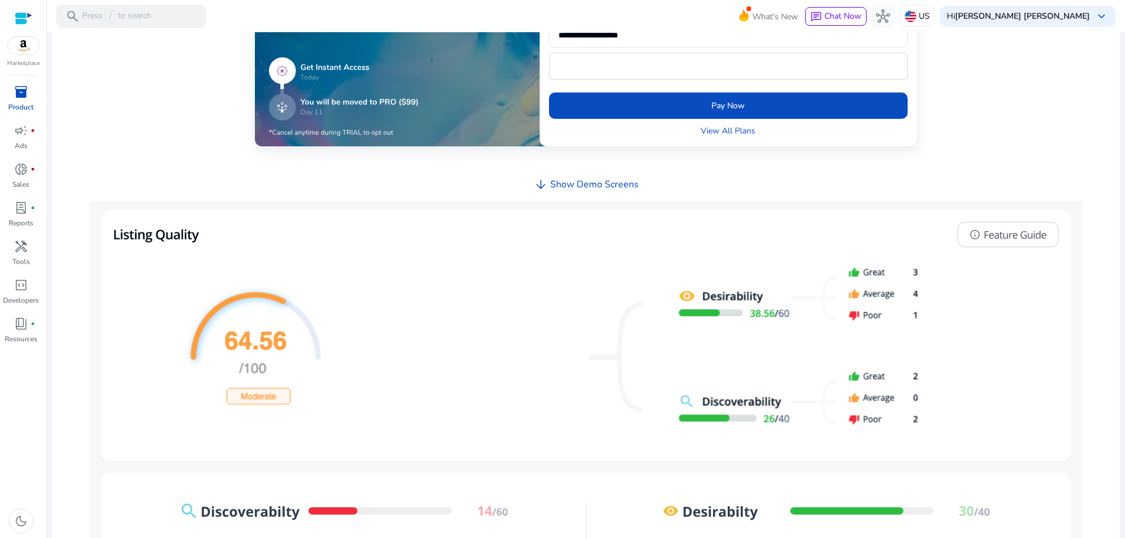
click at [578, 185] on h4 "Show Demo Screens" at bounding box center [594, 184] width 88 height 11
click at [546, 181] on div "arrow_downward Show Demo Screens" at bounding box center [586, 185] width 105 height 20
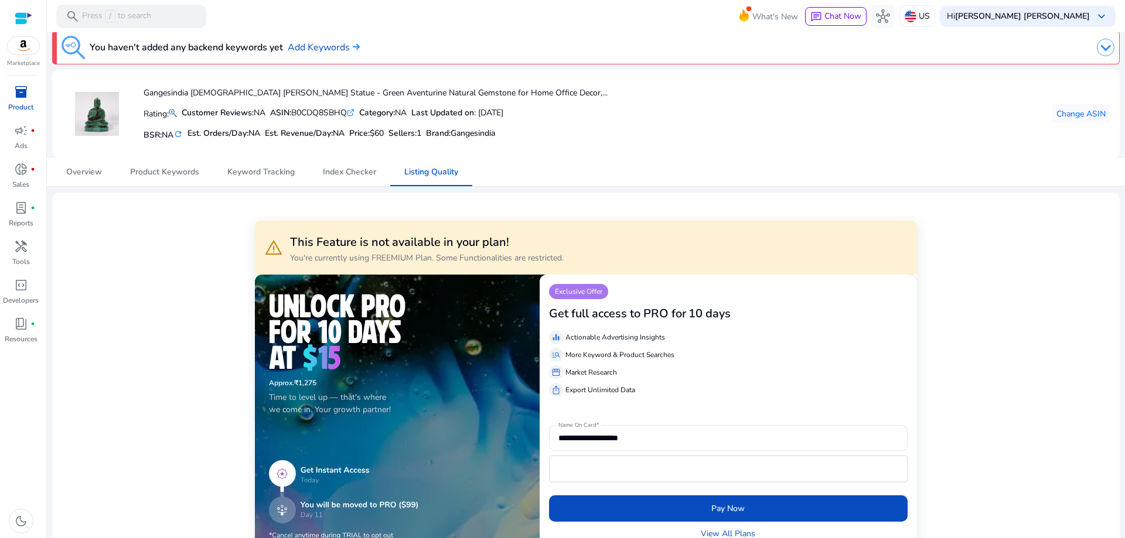
scroll to position [0, 0]
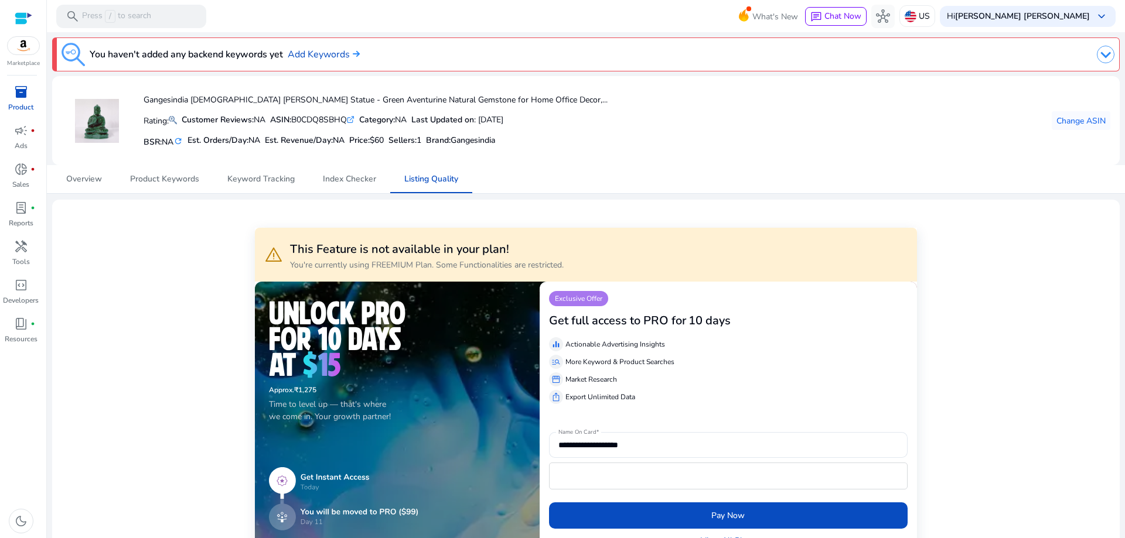
click at [22, 47] on img at bounding box center [24, 46] width 32 height 18
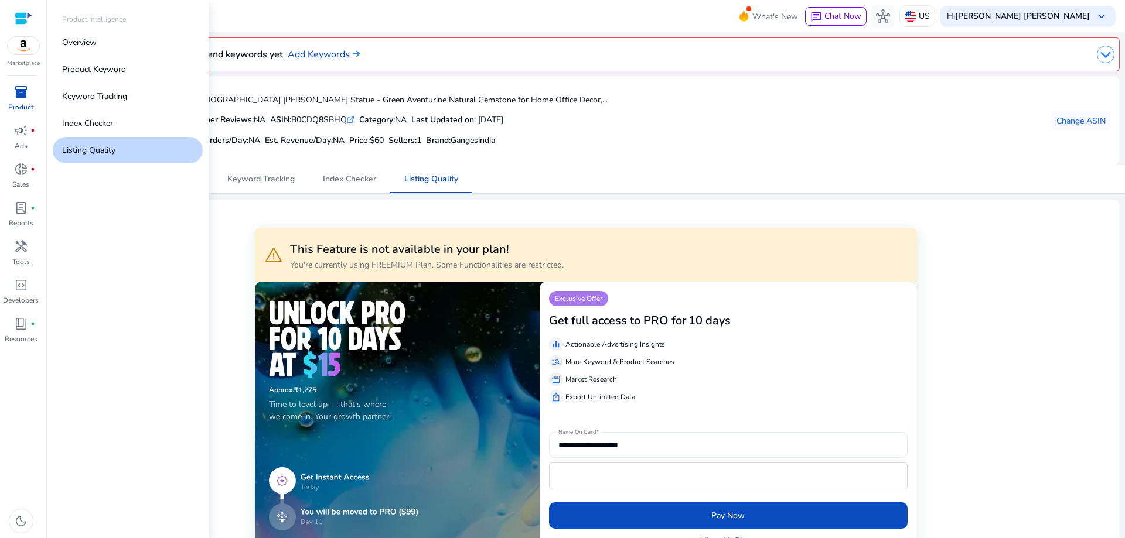
click at [14, 97] on span "inventory_2" at bounding box center [21, 92] width 14 height 14
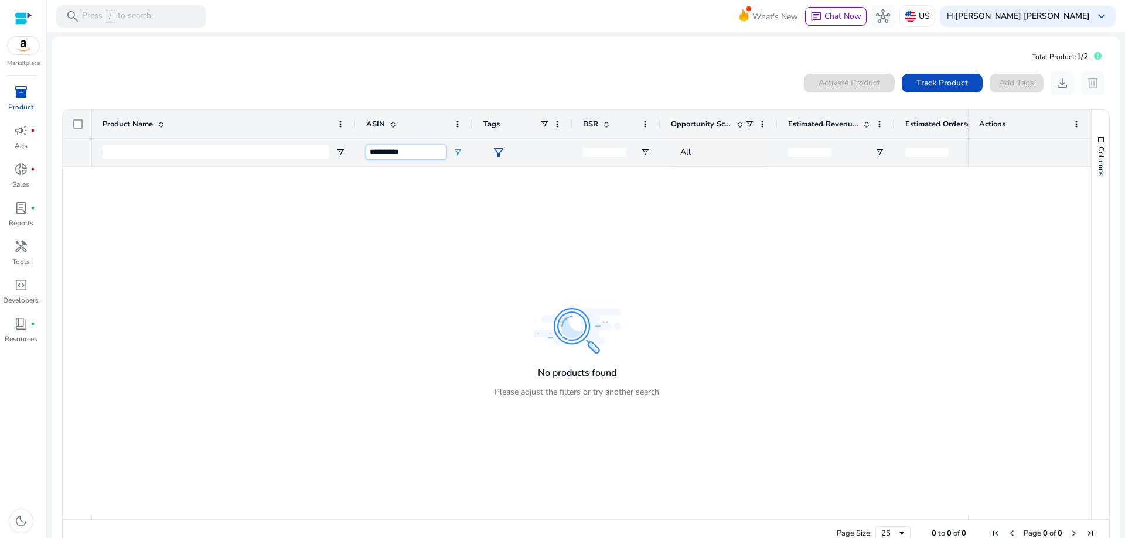
click at [421, 152] on input "**********" at bounding box center [406, 152] width 80 height 14
click at [438, 68] on div "Activate Product Track Product Add Tags download delete 0 to 0 of 0. Page 0 of …" at bounding box center [586, 310] width 1050 height 489
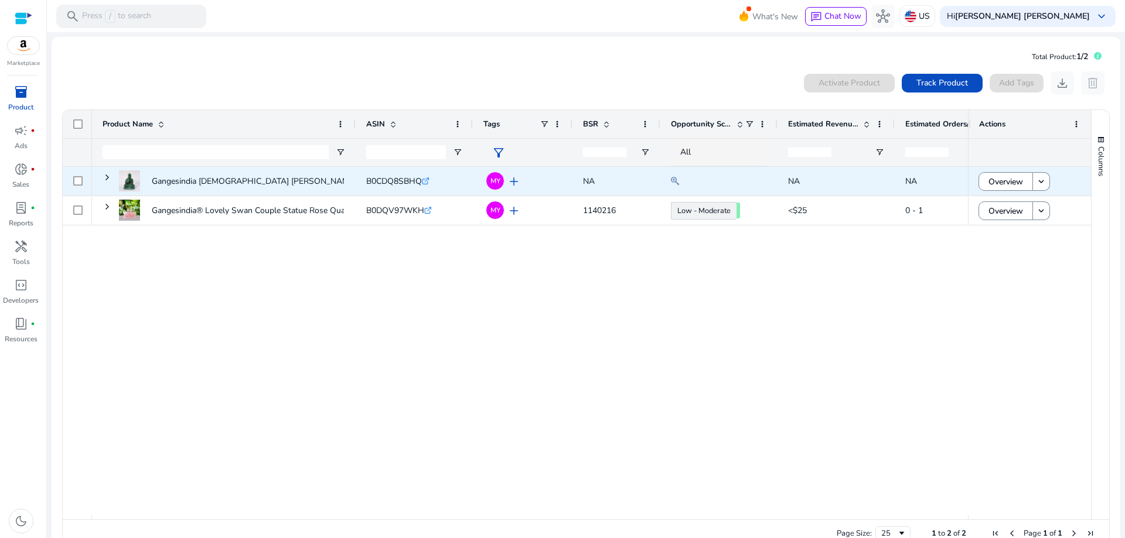
click at [514, 180] on span "add" at bounding box center [514, 182] width 14 height 14
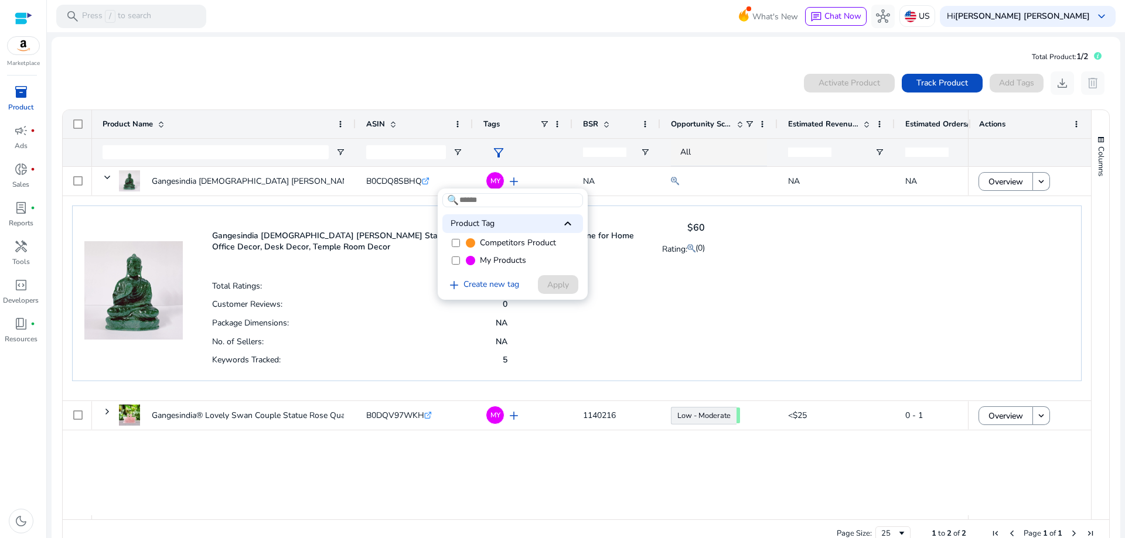
click at [459, 64] on div at bounding box center [562, 269] width 1125 height 538
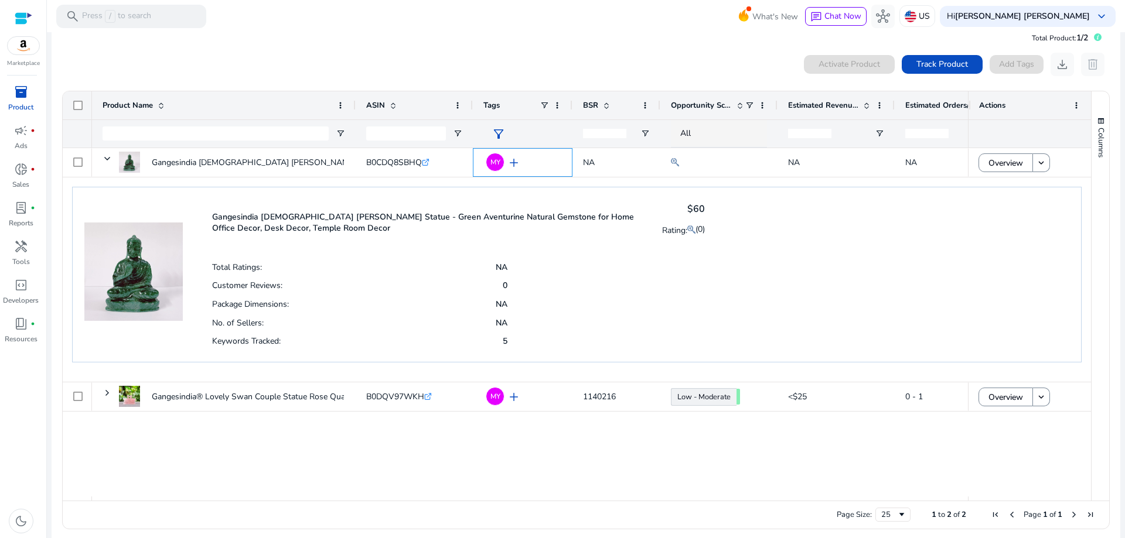
scroll to position [26, 0]
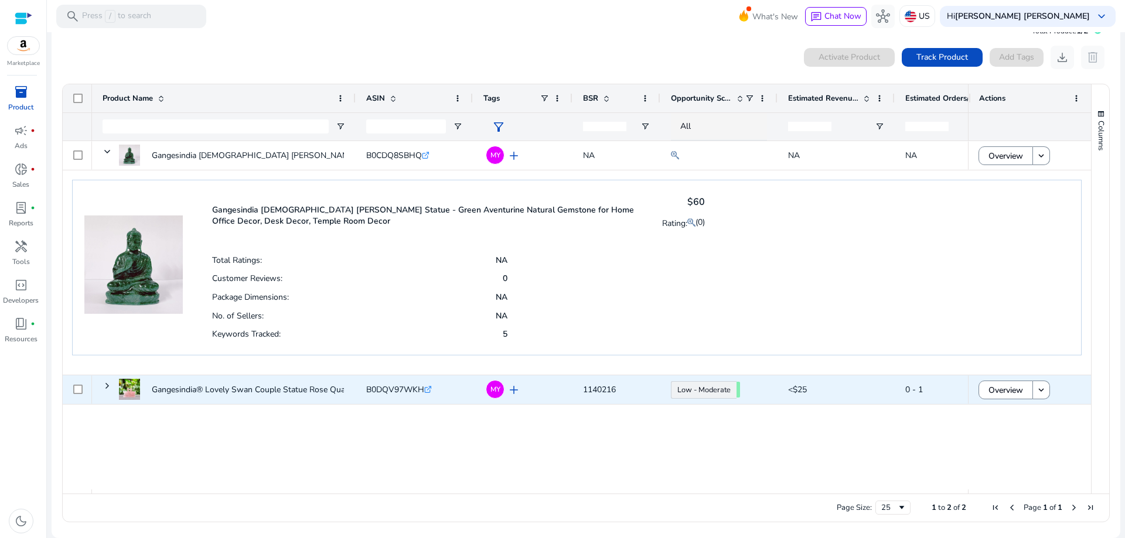
click at [515, 389] on span "add" at bounding box center [514, 390] width 14 height 14
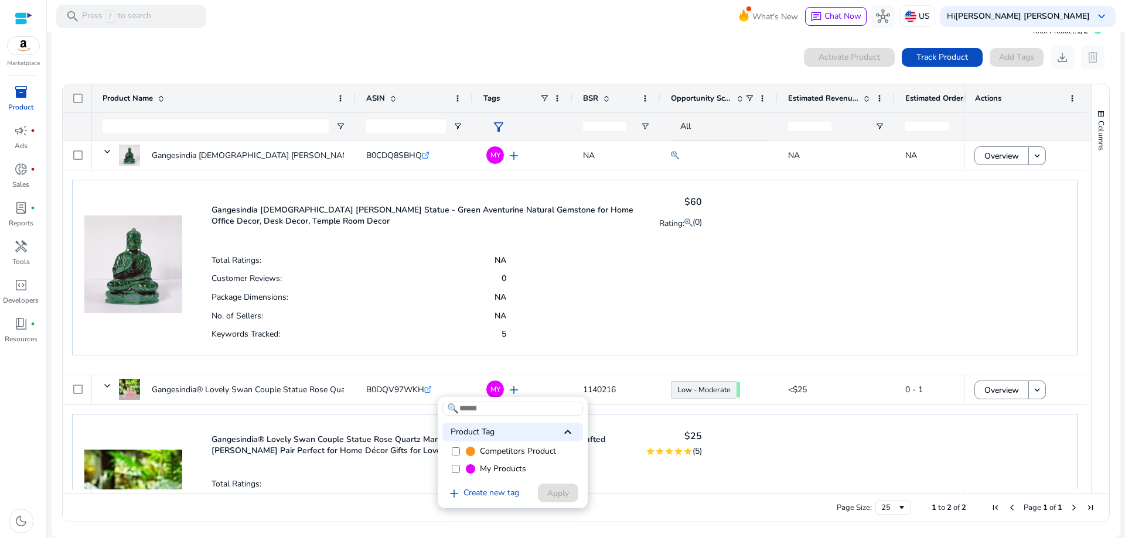
click at [620, 308] on div at bounding box center [562, 269] width 1125 height 538
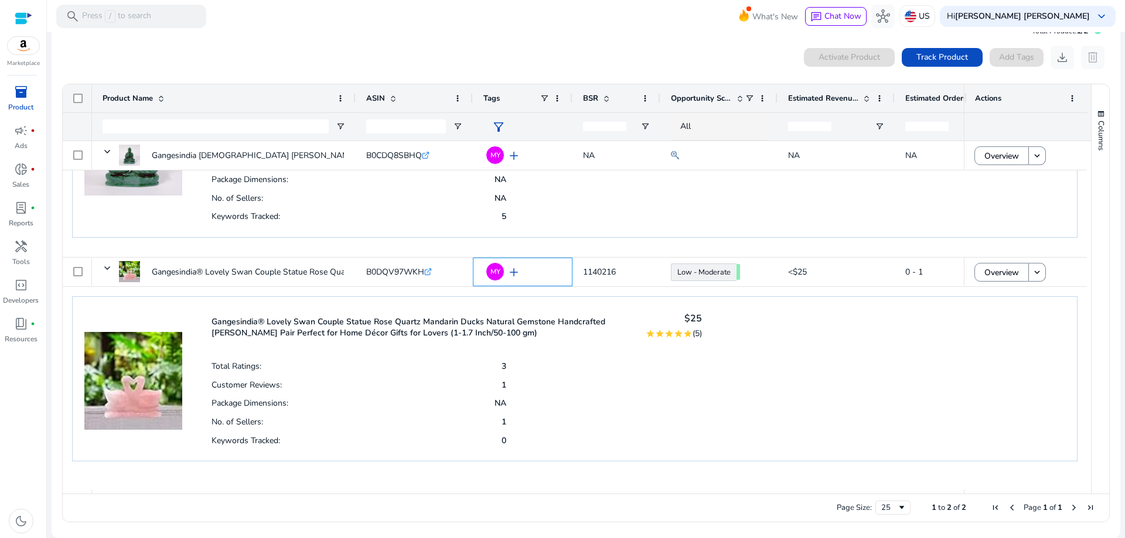
scroll to position [120, 0]
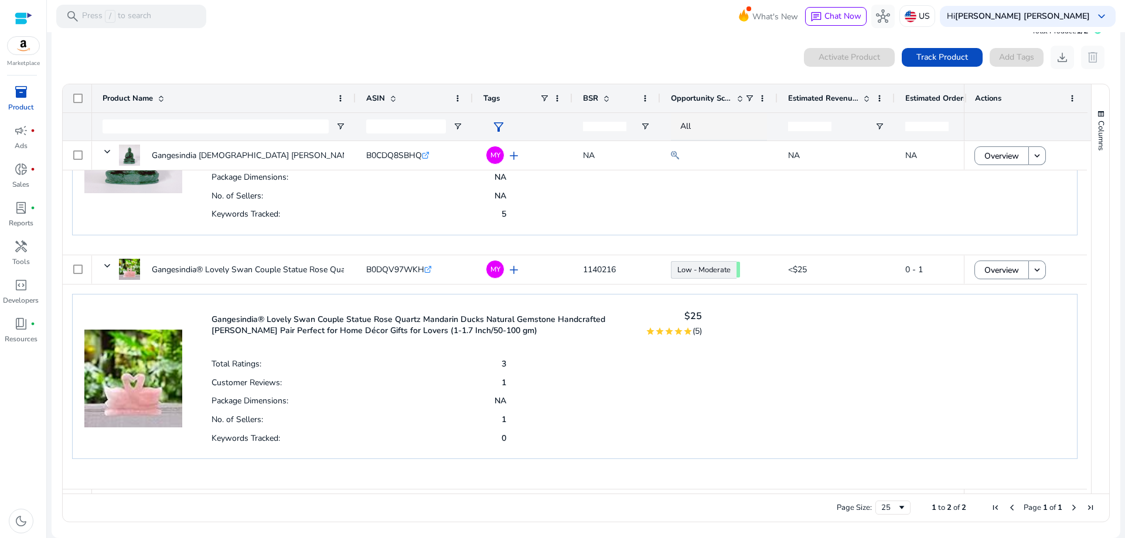
click at [692, 332] on span "(5)" at bounding box center [696, 331] width 9 height 11
click at [319, 330] on p "Gangesindia® Lovely Swan Couple Statue Rose Quartz Mandarin Ducks Natural Gemst…" at bounding box center [420, 325] width 419 height 22
click at [674, 334] on mat-icon "star" at bounding box center [678, 331] width 9 height 9
click at [445, 57] on div "0 products selected Activate Product Track Product Add Tags download delete" at bounding box center [586, 57] width 1049 height 23
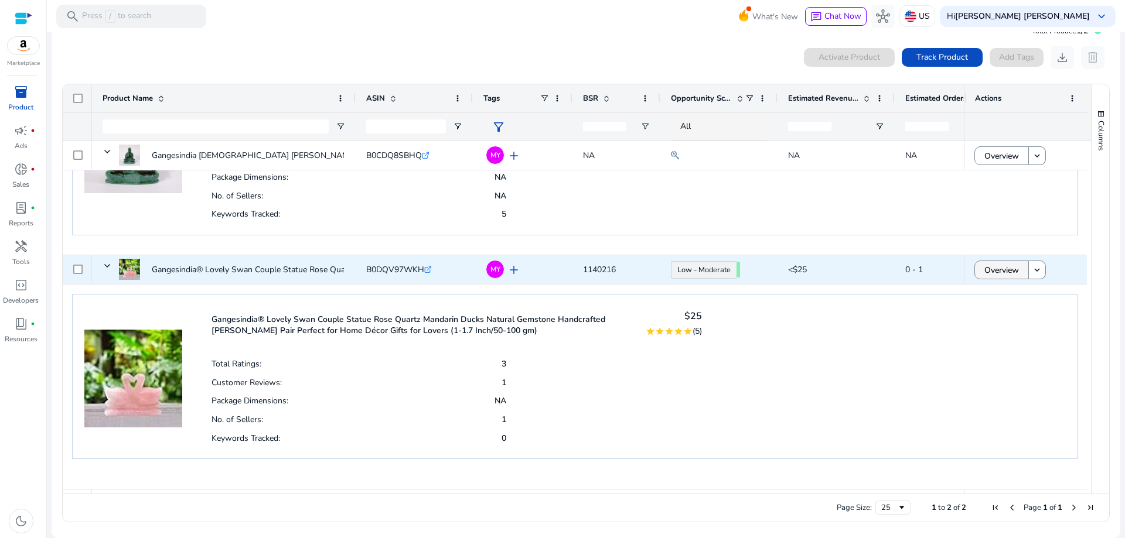
click at [989, 269] on span "Overview" at bounding box center [1001, 270] width 35 height 24
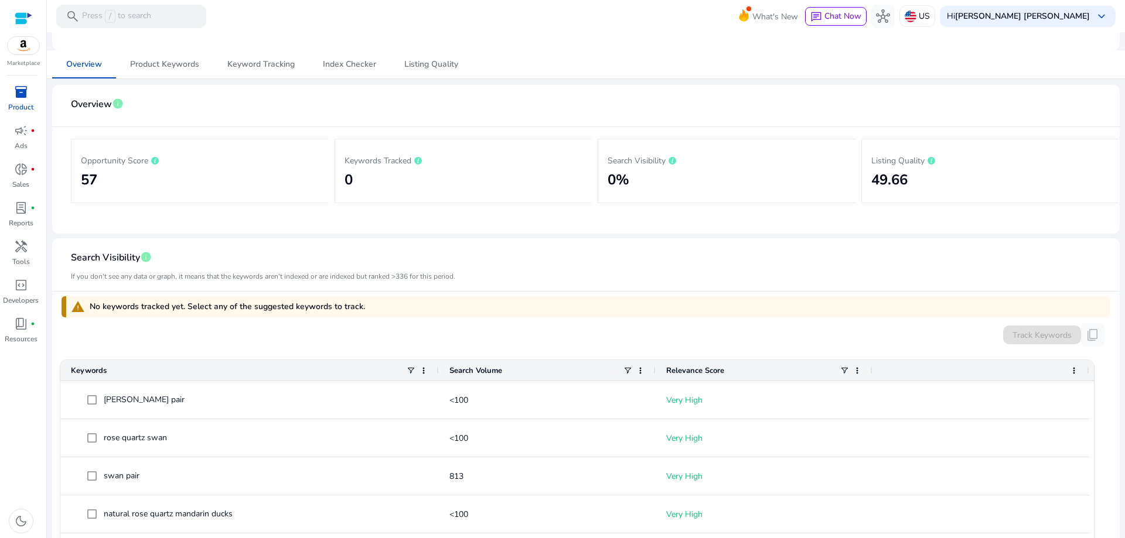
scroll to position [59, 0]
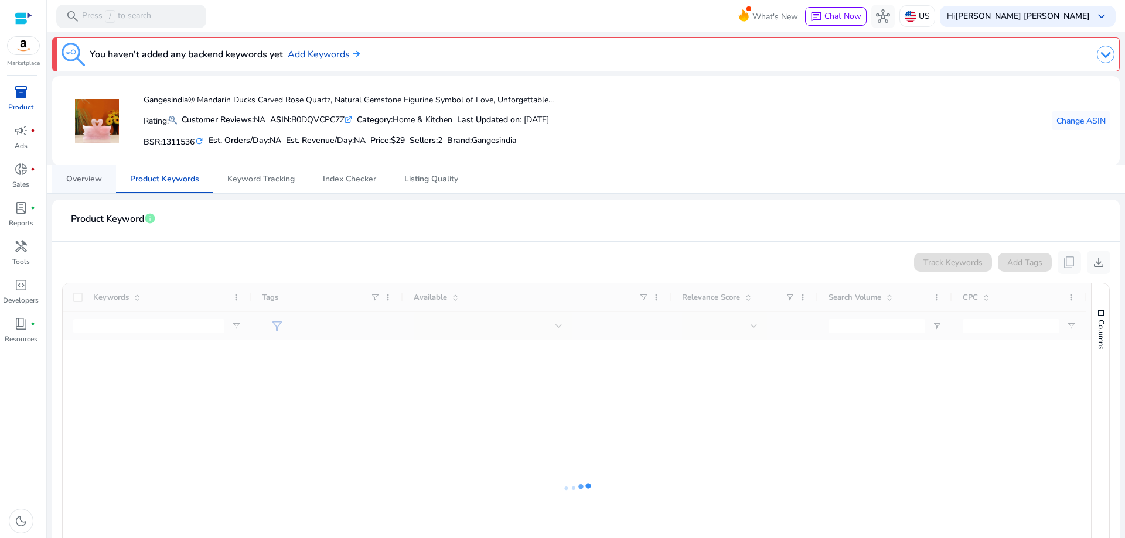
click at [90, 179] on span "Overview" at bounding box center [84, 179] width 36 height 8
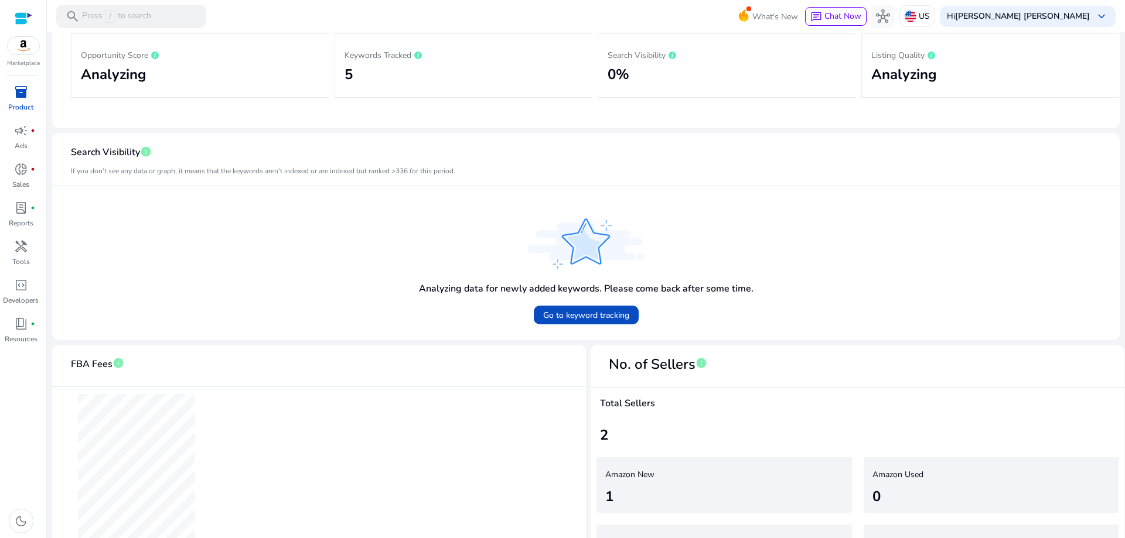
scroll to position [272, 0]
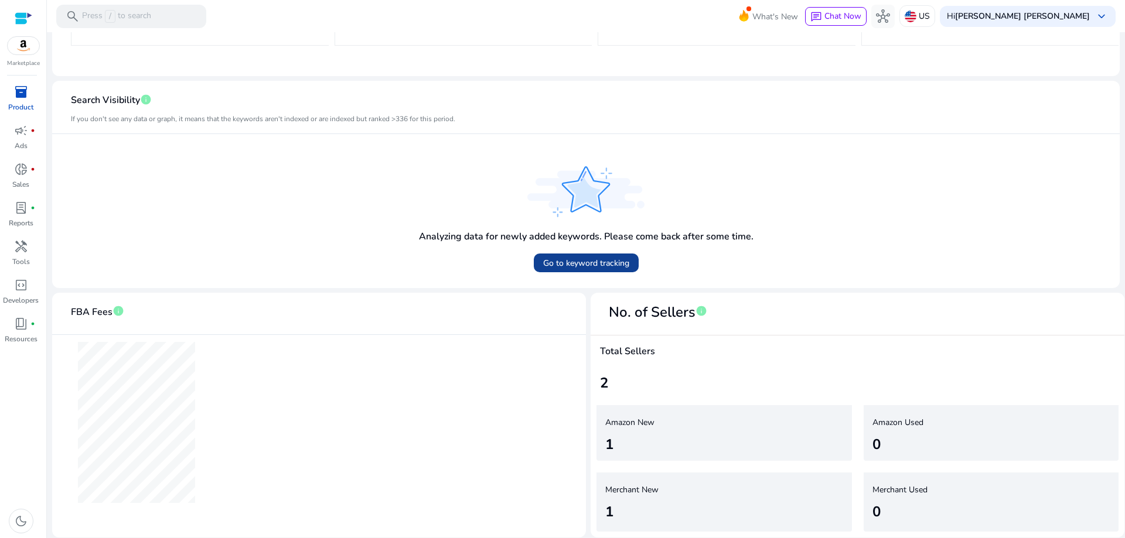
click at [596, 263] on span "Go to keyword tracking" at bounding box center [586, 263] width 86 height 12
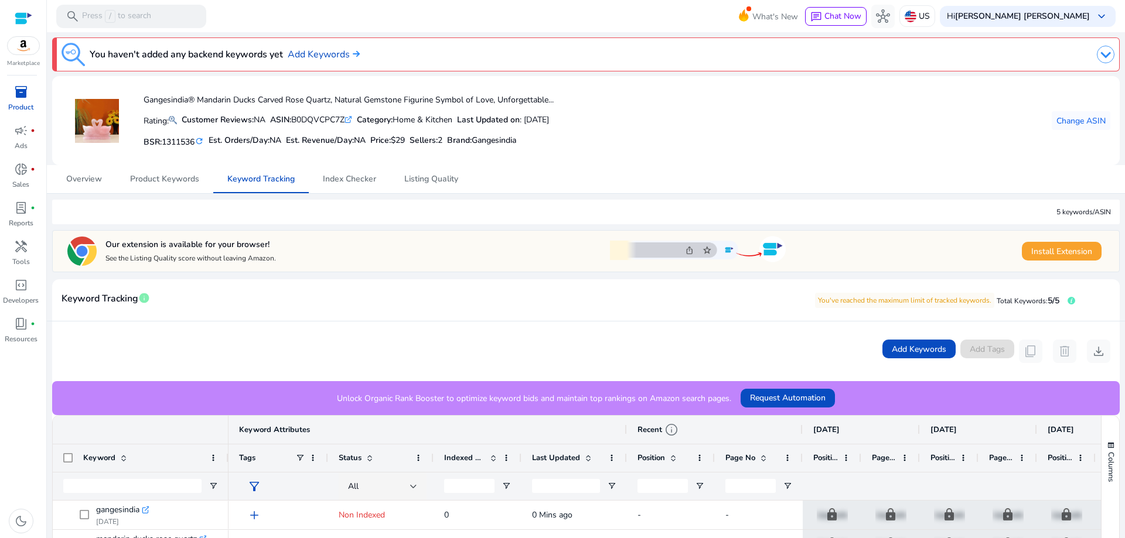
click at [371, 264] on div "Our extension is available for your browser! See the Listing Quality score with…" at bounding box center [220, 251] width 312 height 35
click at [21, 105] on p "Product" at bounding box center [20, 107] width 25 height 11
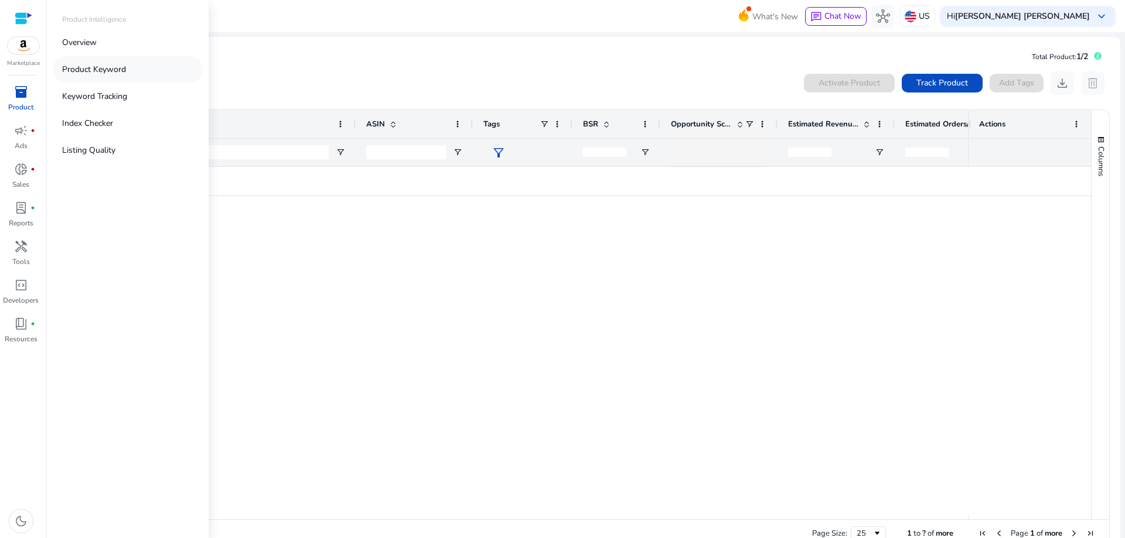
click at [106, 65] on p "Product Keyword" at bounding box center [94, 69] width 64 height 12
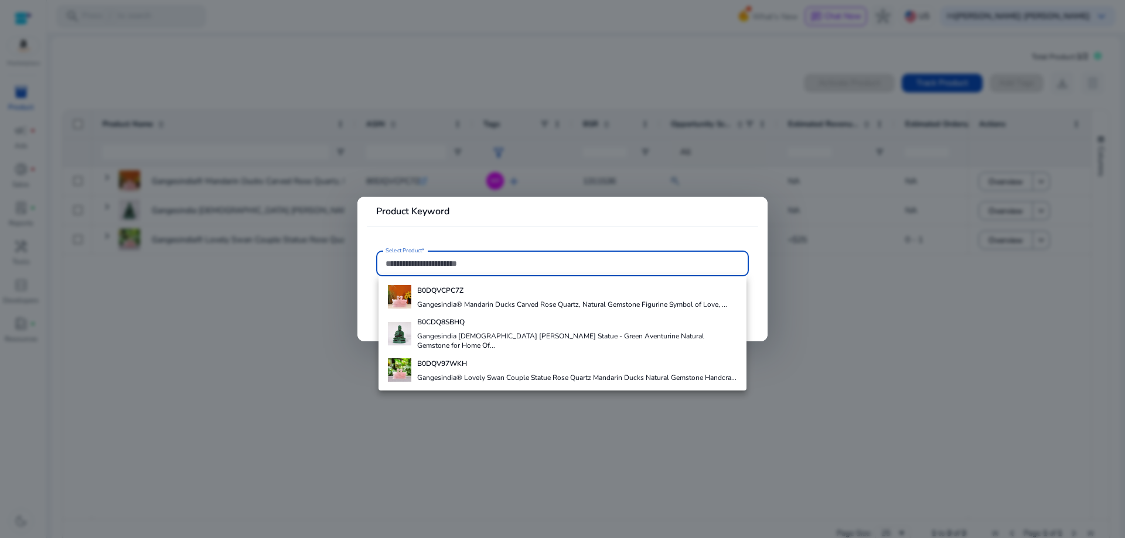
click at [455, 82] on div at bounding box center [562, 269] width 1125 height 538
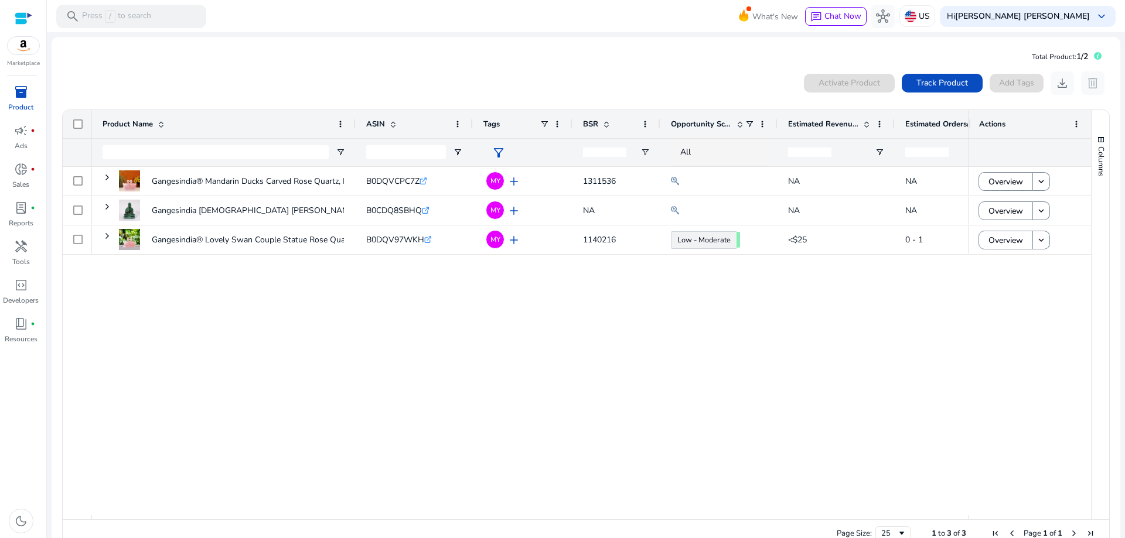
drag, startPoint x: 158, startPoint y: 398, endPoint x: 261, endPoint y: 390, distance: 103.5
click at [159, 398] on div "Gangesindia® Mandarin Ducks Carved Rose Quartz, Natural Gemstone... B0DQVCPC7Z …" at bounding box center [530, 341] width 876 height 349
click at [699, 373] on div "Gangesindia® Mandarin Ducks Carved Rose Quartz, Natural Gemstone... B0DQVCPC7Z …" at bounding box center [530, 341] width 876 height 349
click at [934, 81] on span "Track Product" at bounding box center [942, 83] width 52 height 12
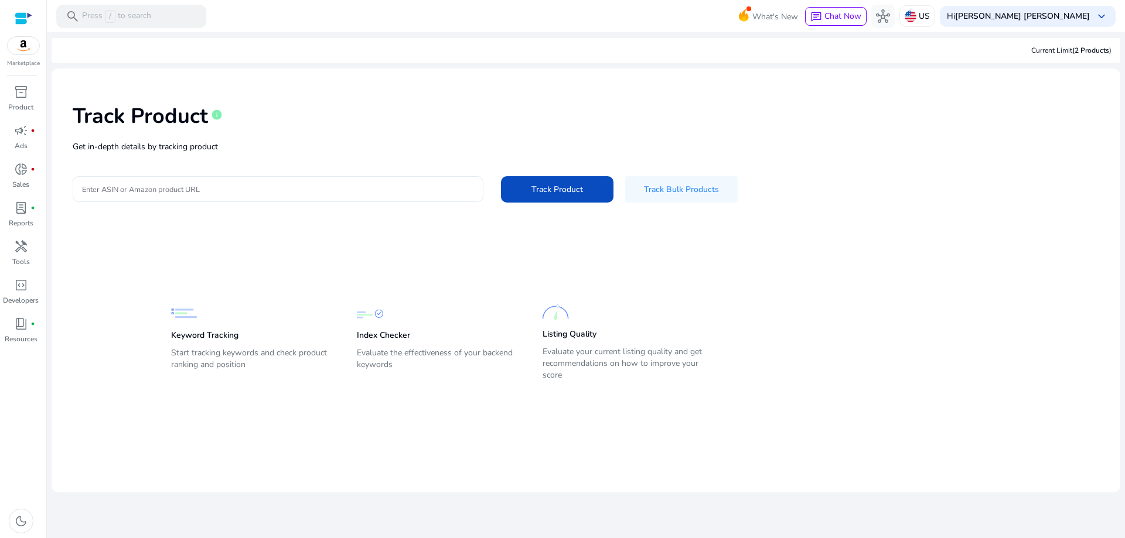
click at [227, 182] on div at bounding box center [278, 189] width 392 height 26
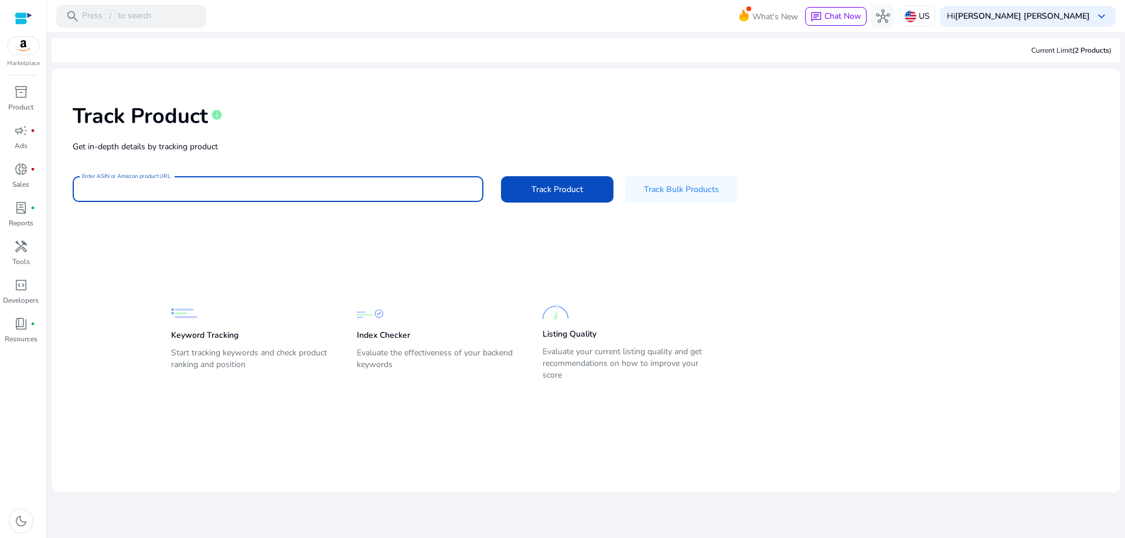
paste input "**********"
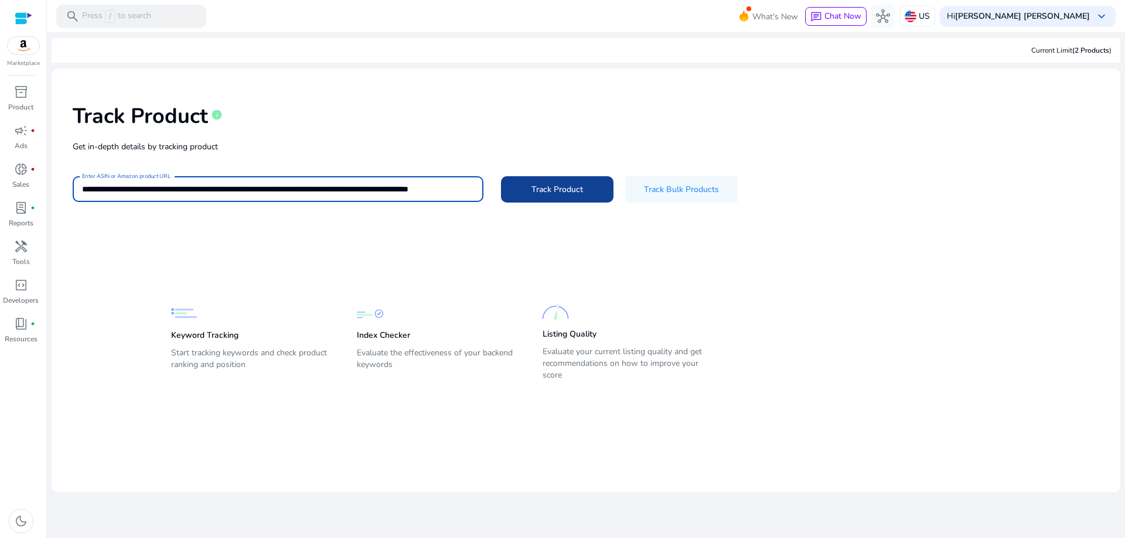
click at [530, 193] on span at bounding box center [557, 189] width 112 height 28
type input "**********"
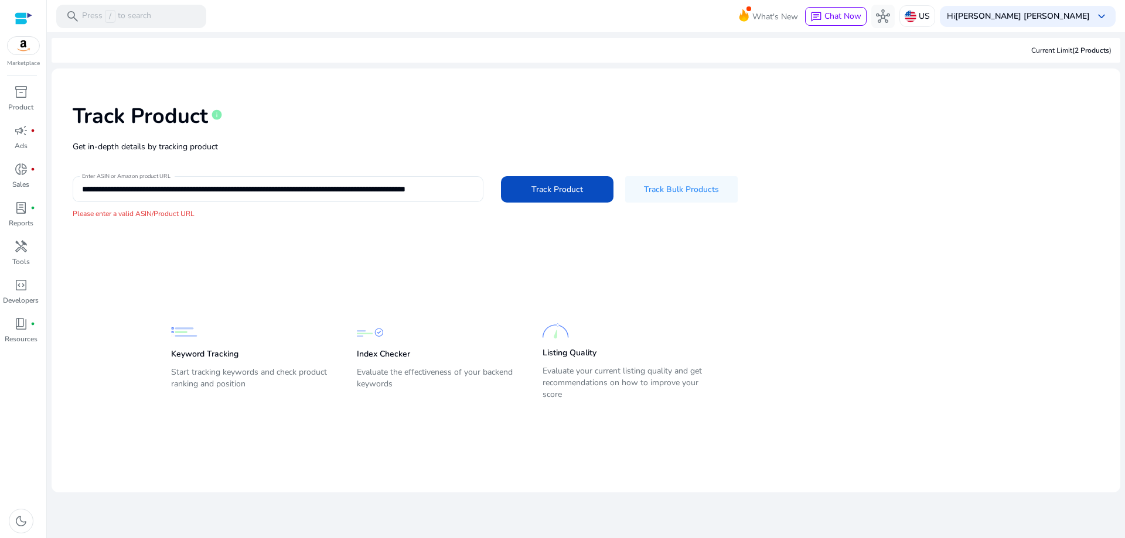
click at [196, 193] on input "**********" at bounding box center [278, 189] width 392 height 13
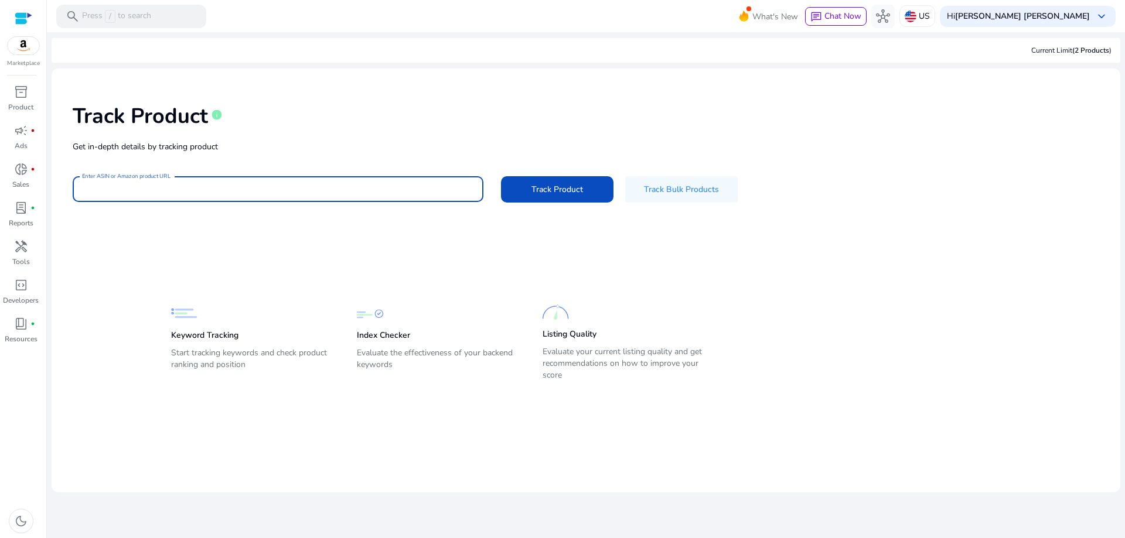
click at [163, 190] on input "Enter ASIN or Amazon product URL" at bounding box center [278, 189] width 392 height 13
paste input "**********"
click at [501, 176] on button "Track Product" at bounding box center [557, 189] width 112 height 26
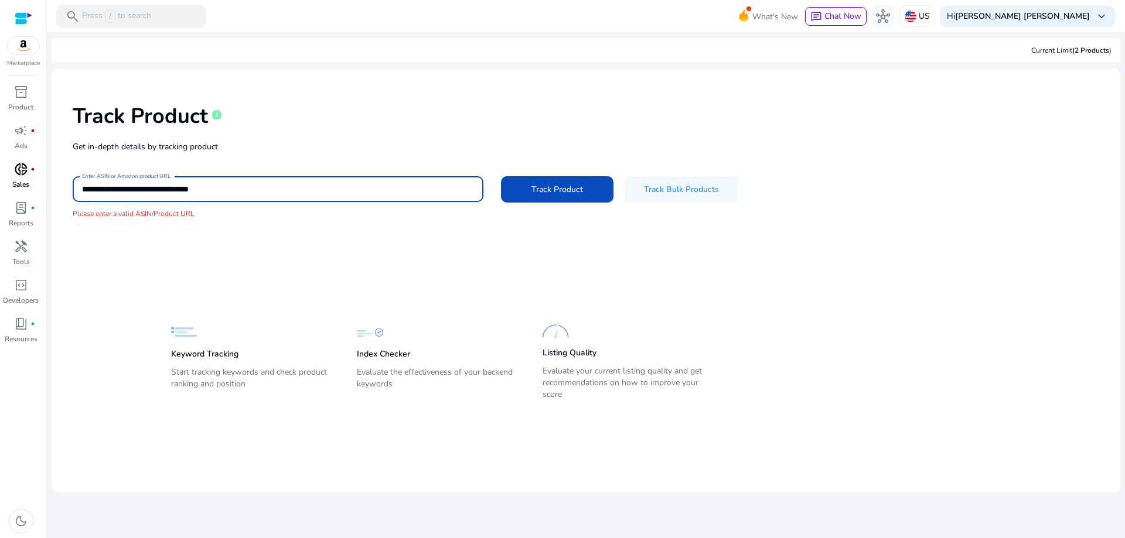
drag, startPoint x: 187, startPoint y: 189, endPoint x: 0, endPoint y: 190, distance: 186.9
click at [0, 190] on mat-sidenav-container "**********" at bounding box center [562, 269] width 1125 height 538
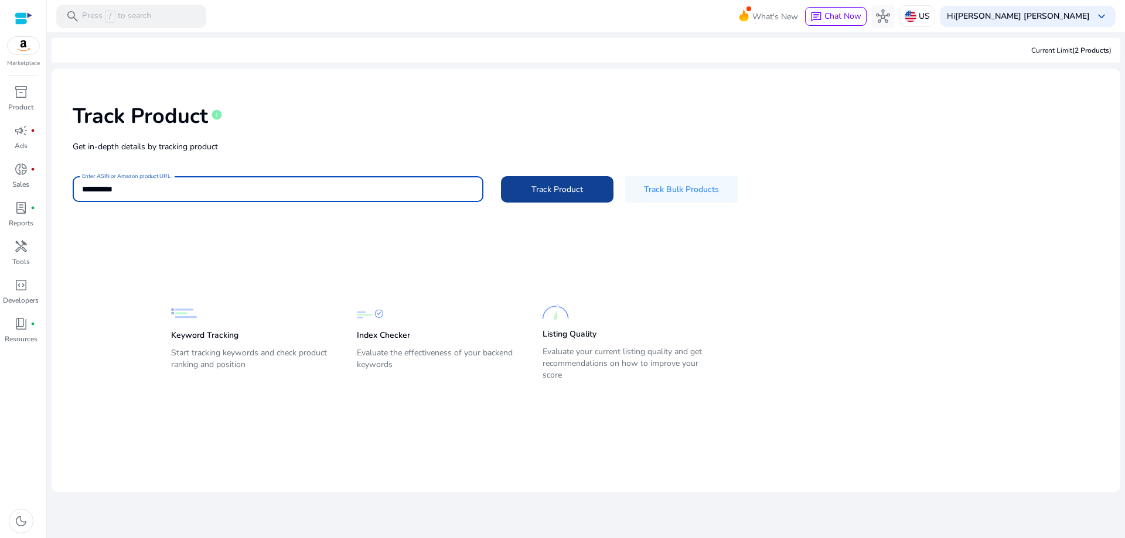
type input "**********"
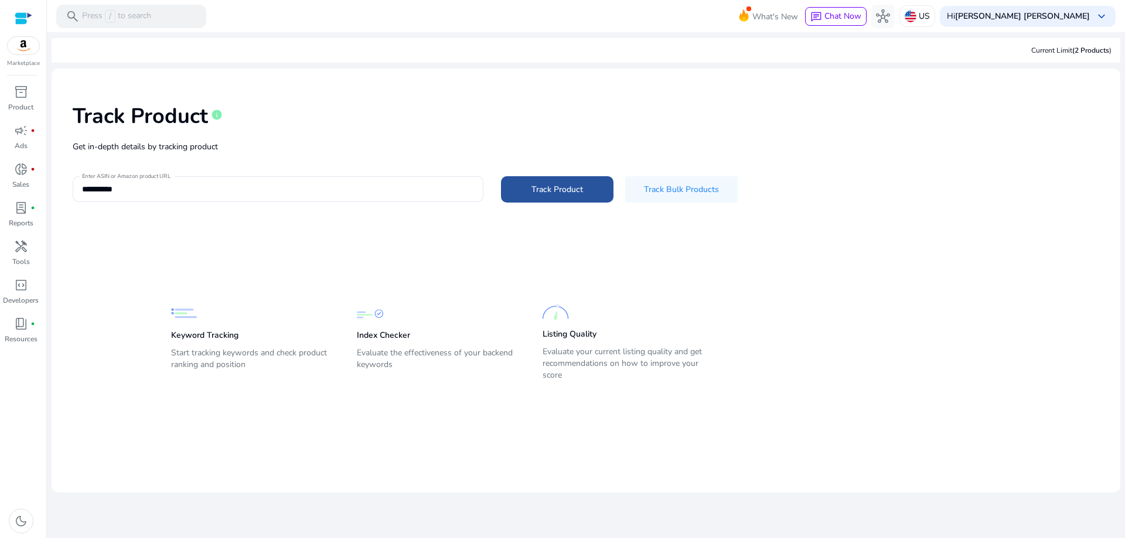
click at [524, 198] on span at bounding box center [557, 189] width 112 height 28
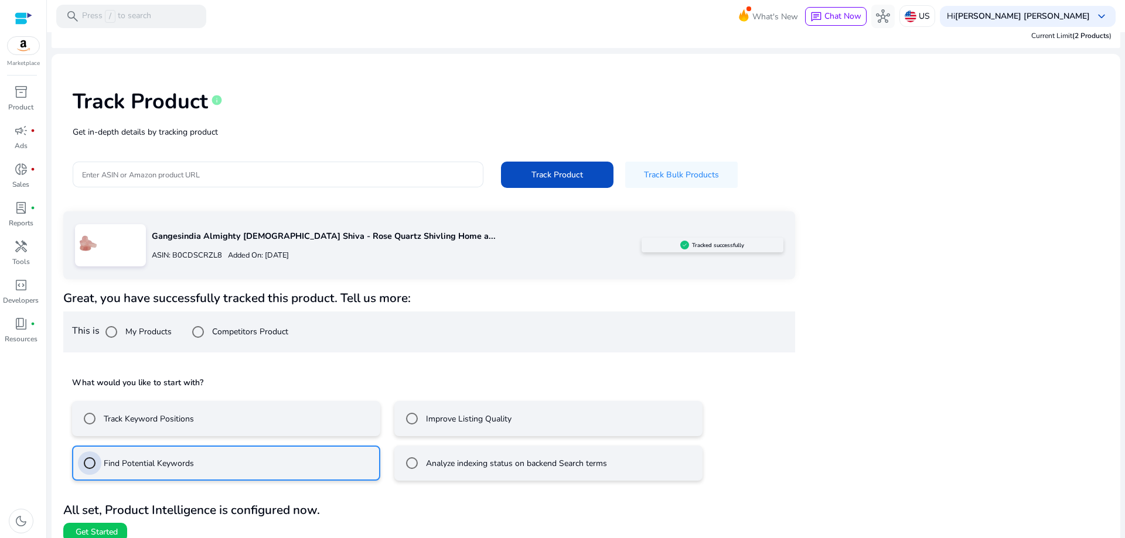
scroll to position [27, 0]
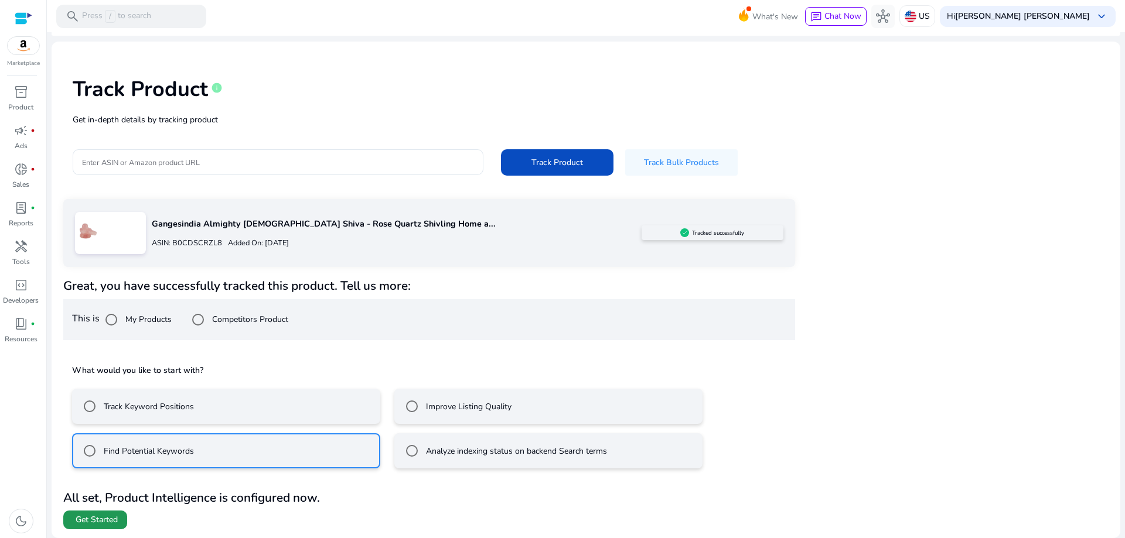
click at [94, 520] on span "Get Started" at bounding box center [97, 520] width 42 height 12
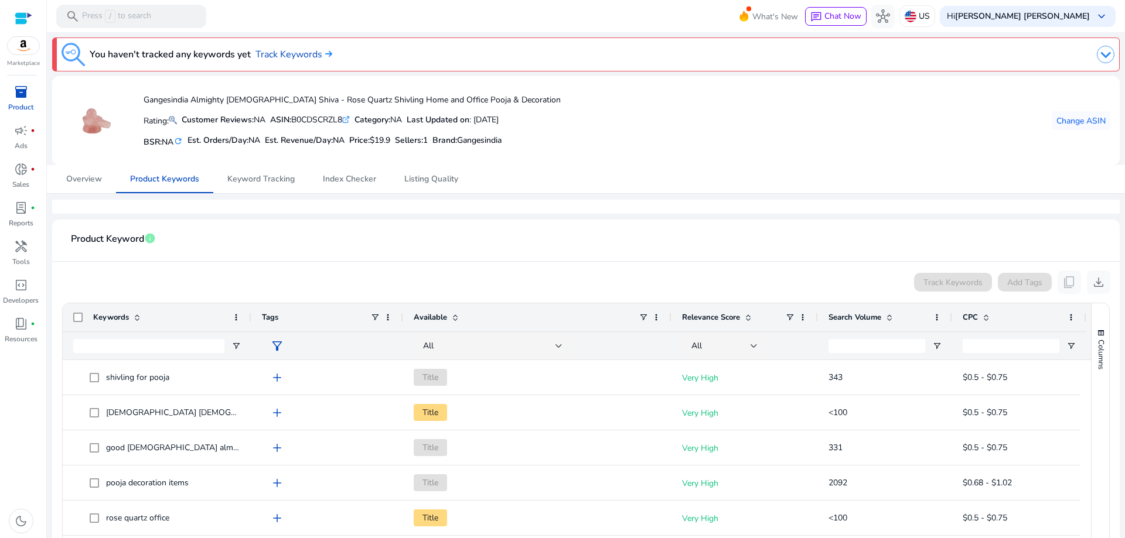
click at [489, 267] on app-product-keyword-grid "Track Keywords Add Tags content_copy download 1 to 50 of 495. Page 1 of 10 Drag…" at bounding box center [586, 505] width 1049 height 486
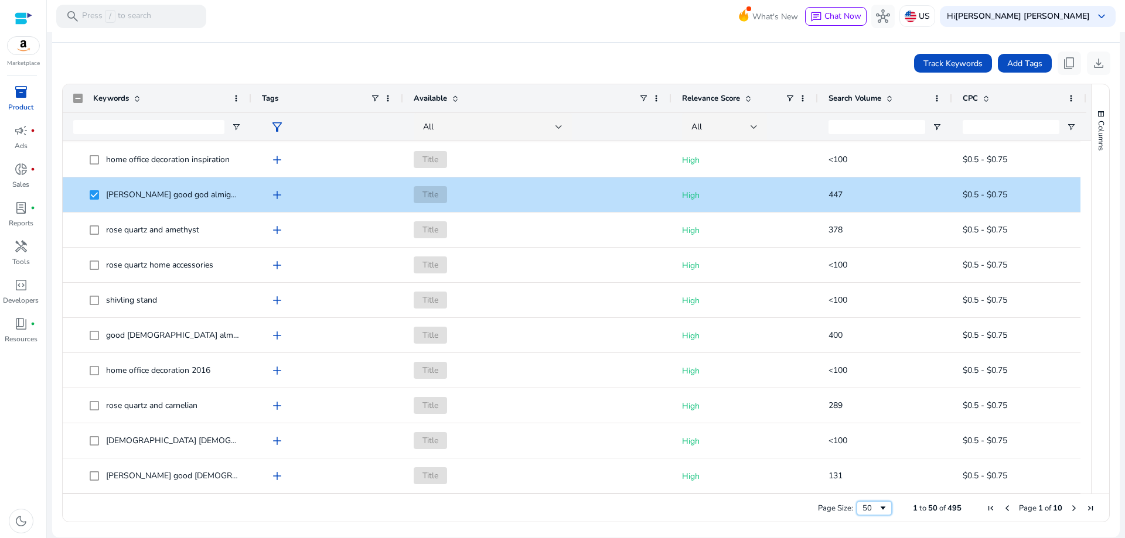
click at [878, 508] on span "Page Size" at bounding box center [882, 508] width 9 height 9
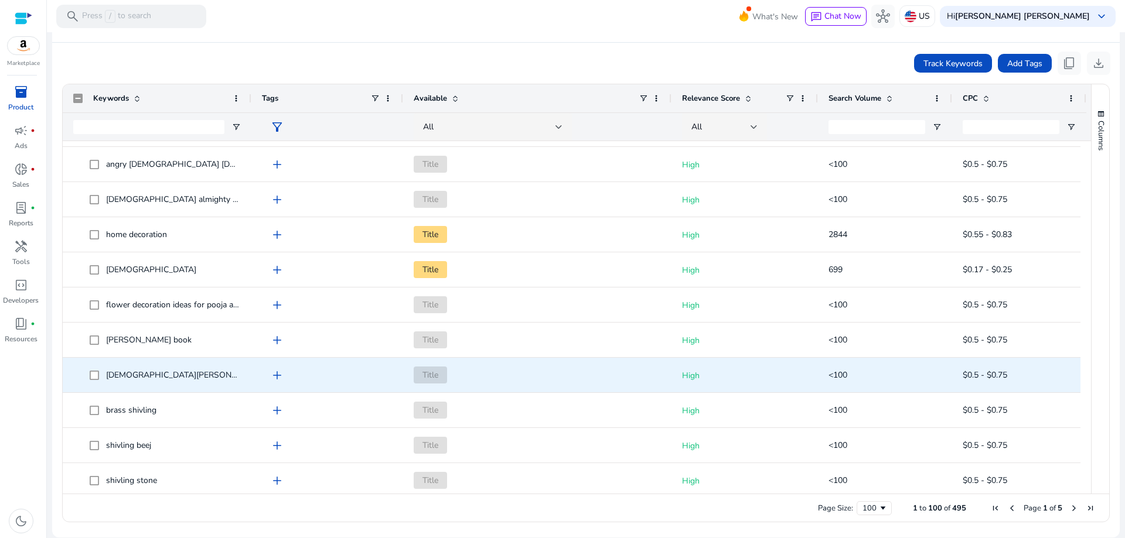
scroll to position [2108, 0]
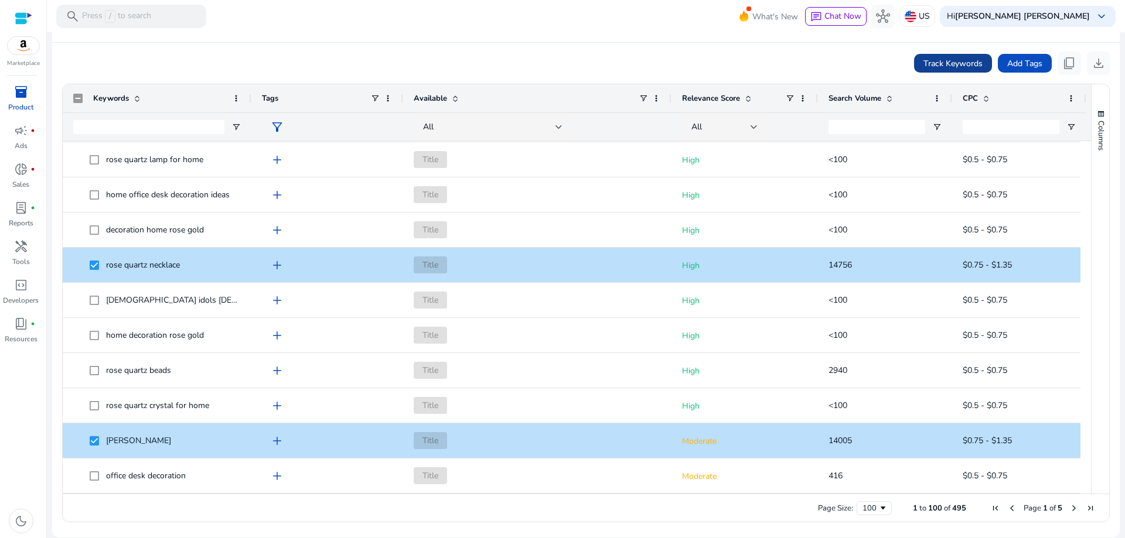
click at [929, 63] on span "Track Keywords" at bounding box center [952, 63] width 59 height 12
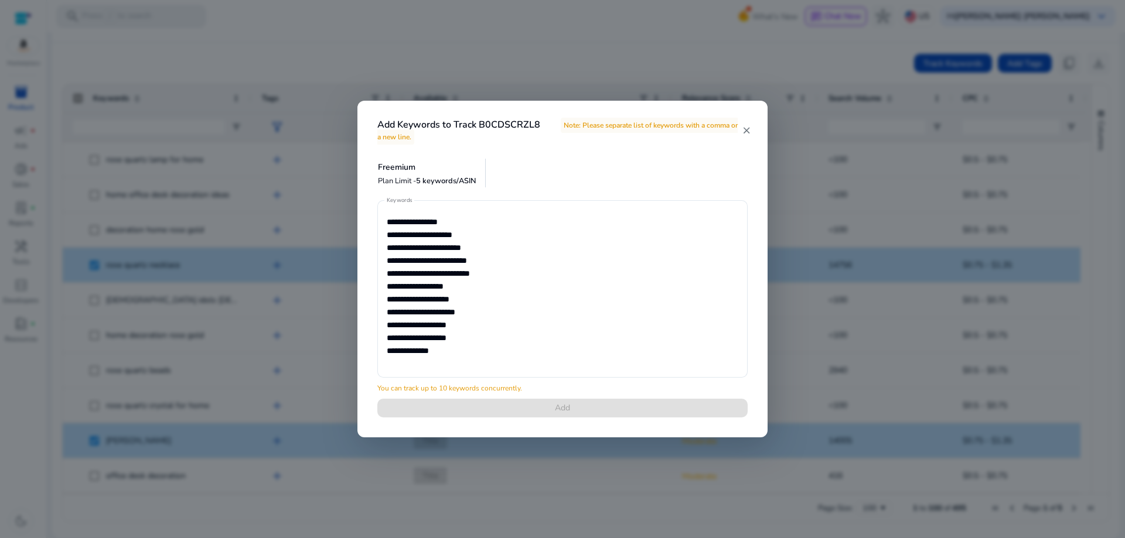
click at [745, 131] on mat-icon "close" at bounding box center [746, 130] width 9 height 11
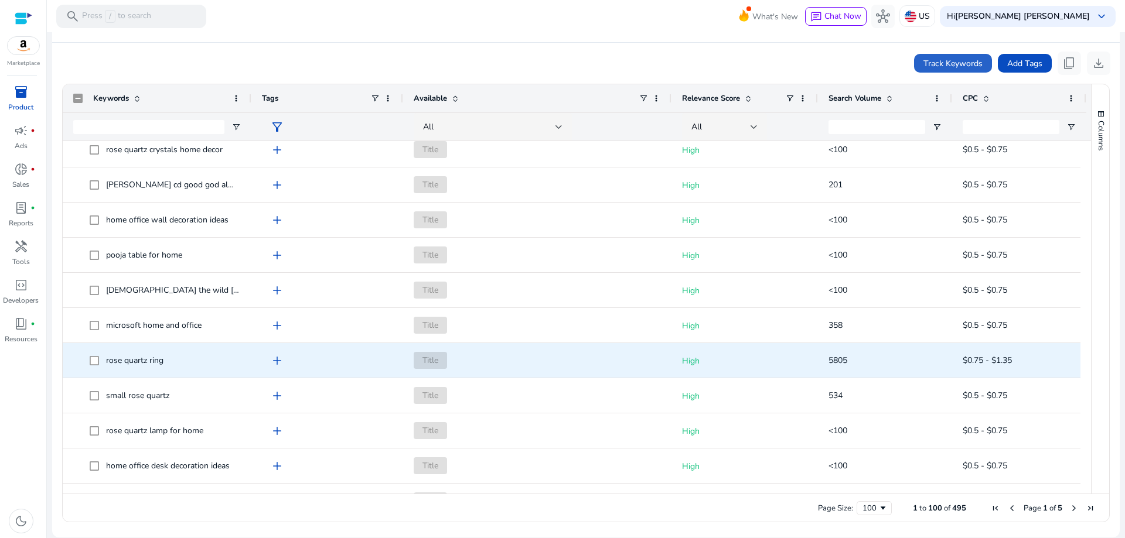
scroll to position [2869, 0]
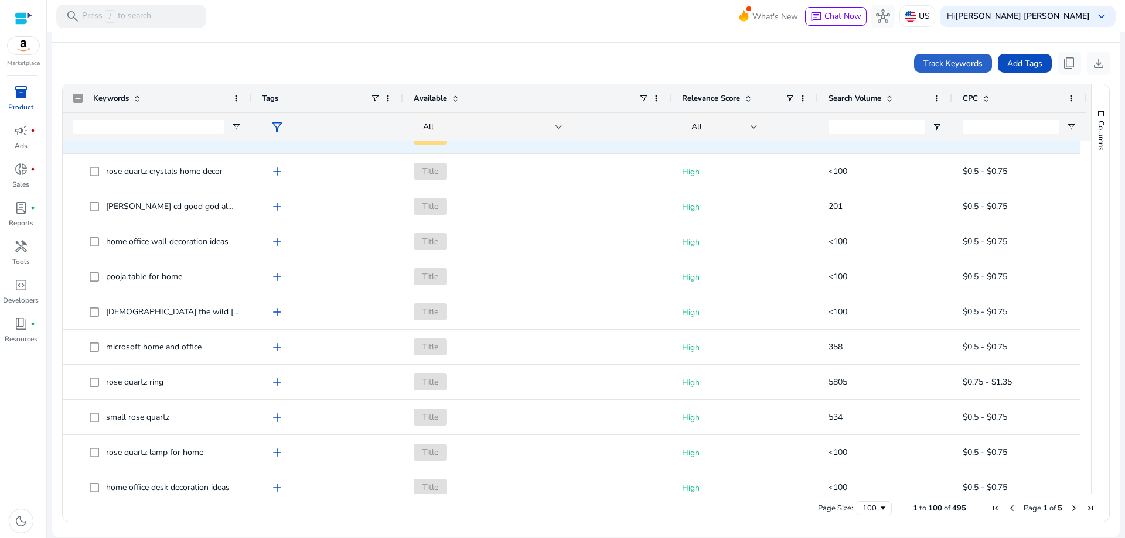
scroll to position [2518, 0]
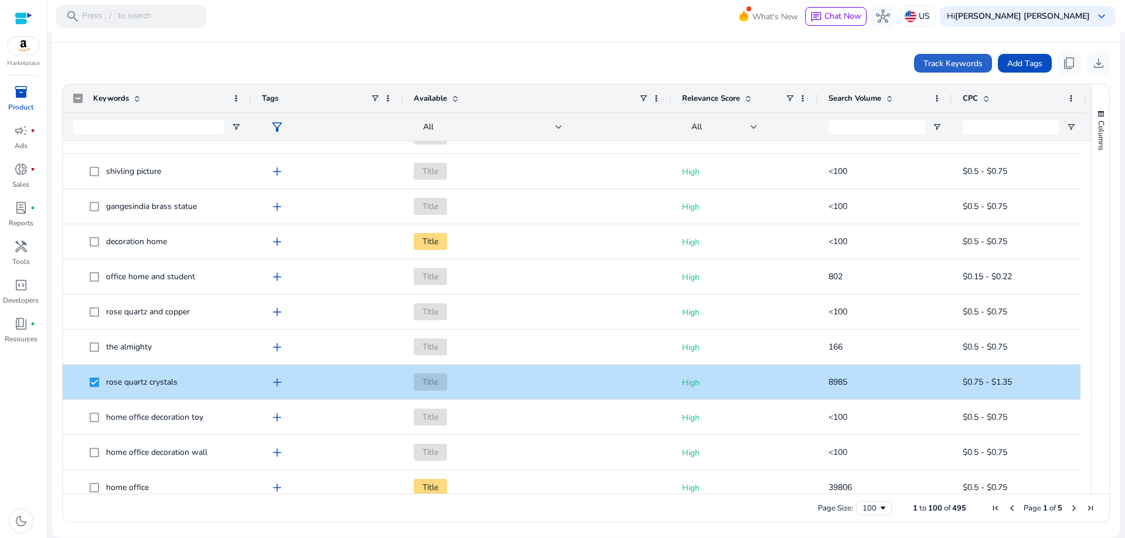
click at [440, 57] on div "Track Keywords Add Tags content_copy download" at bounding box center [586, 63] width 1049 height 23
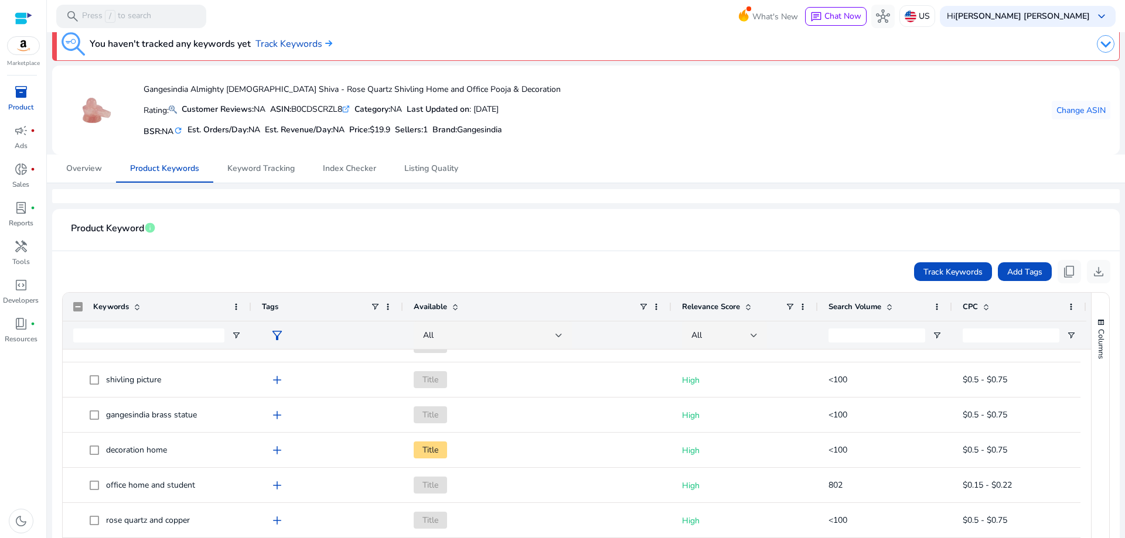
scroll to position [0, 0]
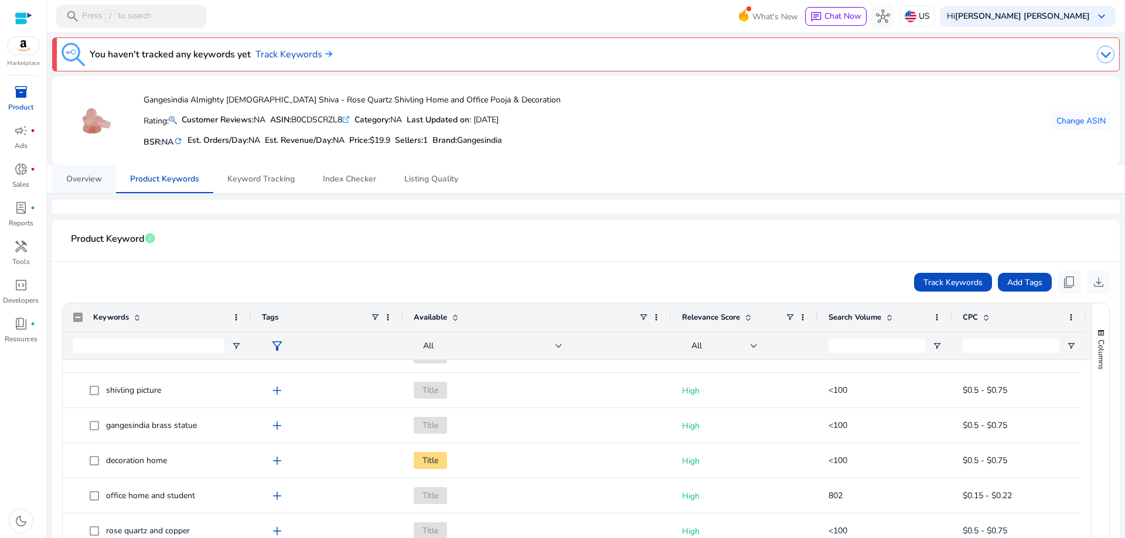
click at [76, 181] on span "Overview" at bounding box center [84, 179] width 36 height 8
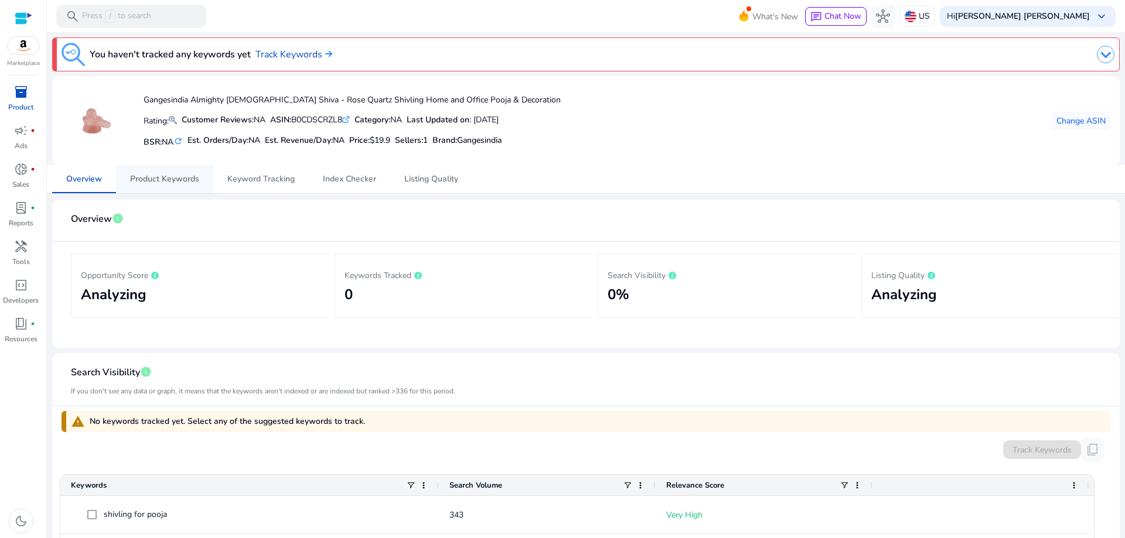
click at [164, 178] on span "Product Keywords" at bounding box center [164, 179] width 69 height 8
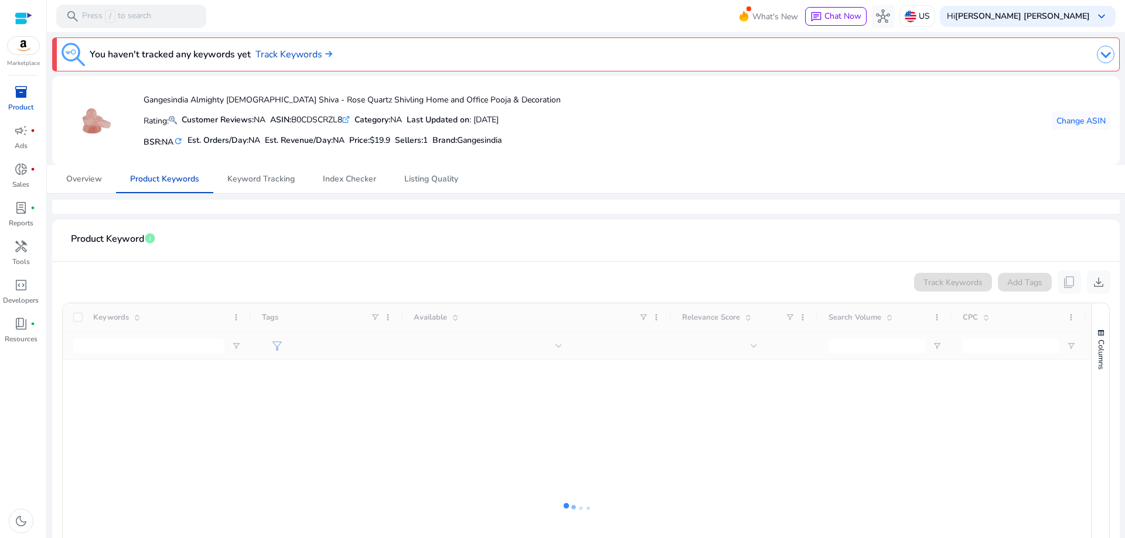
scroll to position [59, 0]
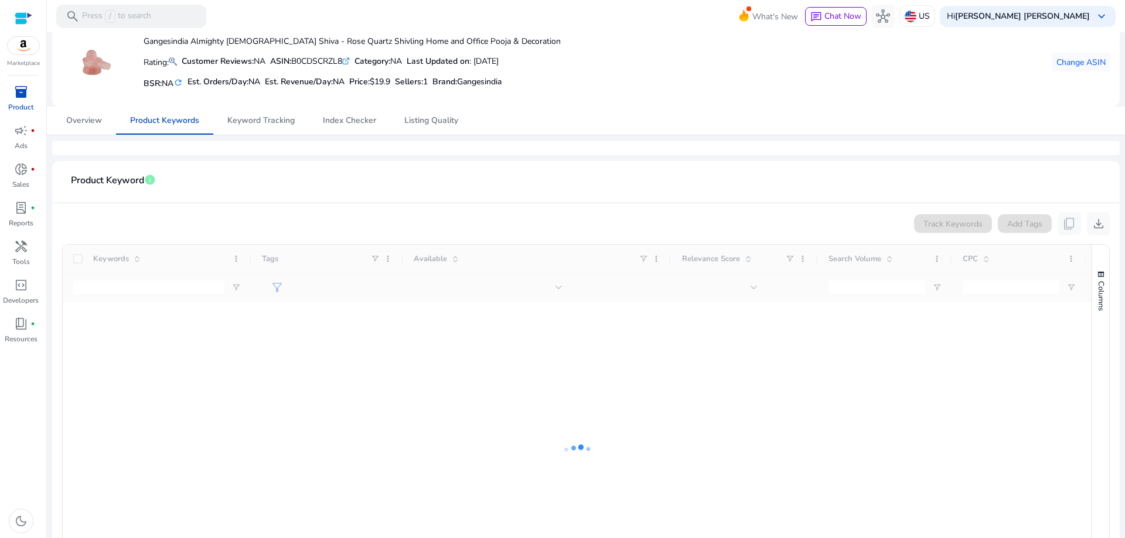
click at [562, 175] on mat-card-header "Product Keyword info" at bounding box center [586, 186] width 1049 height 33
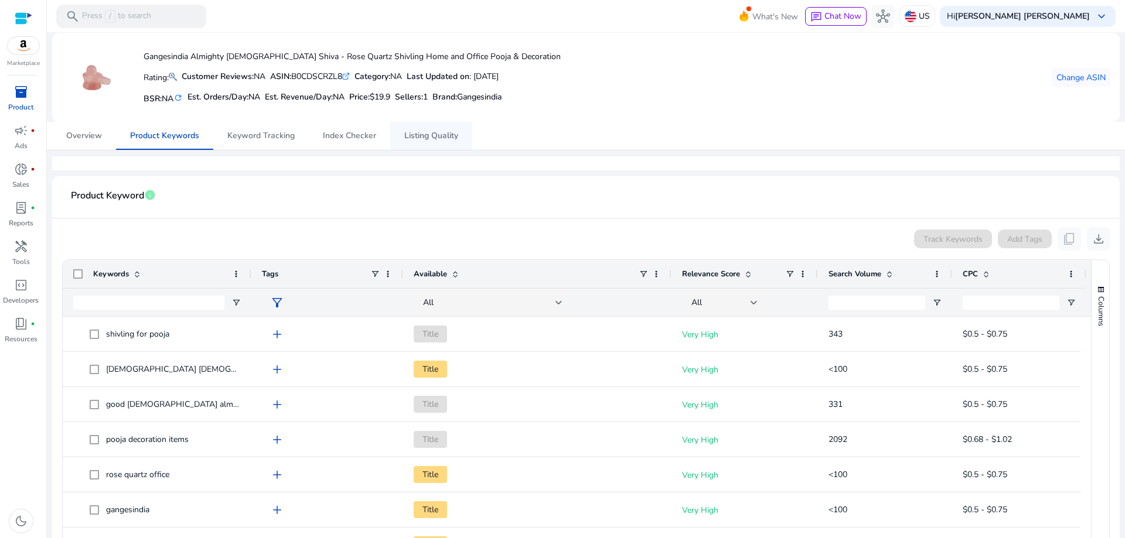
scroll to position [0, 0]
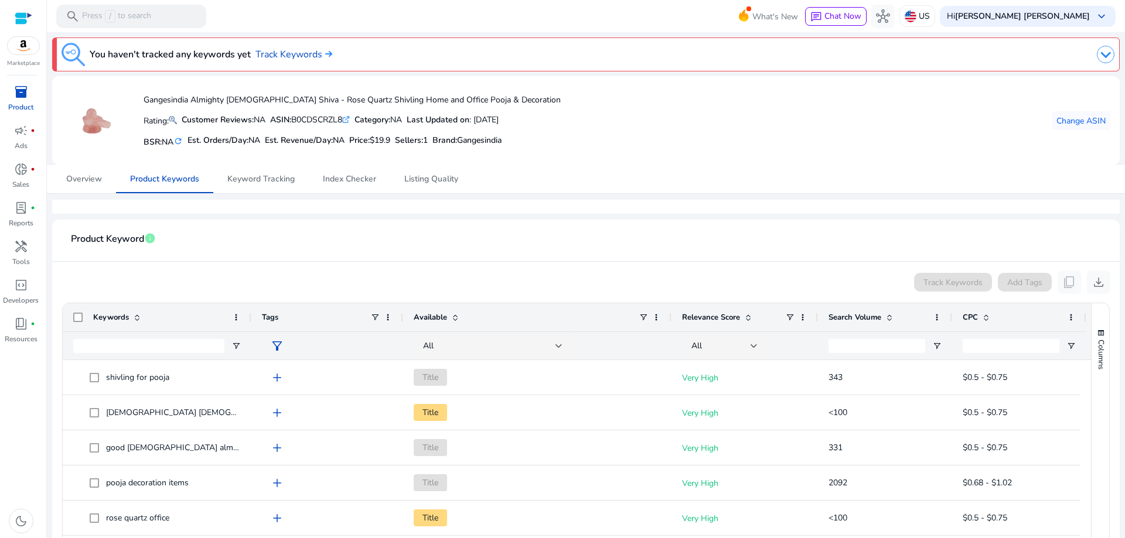
click at [538, 230] on mat-card-header "Product Keyword info" at bounding box center [586, 245] width 1049 height 33
click at [560, 230] on mat-card-header "Product Keyword info" at bounding box center [586, 245] width 1049 height 33
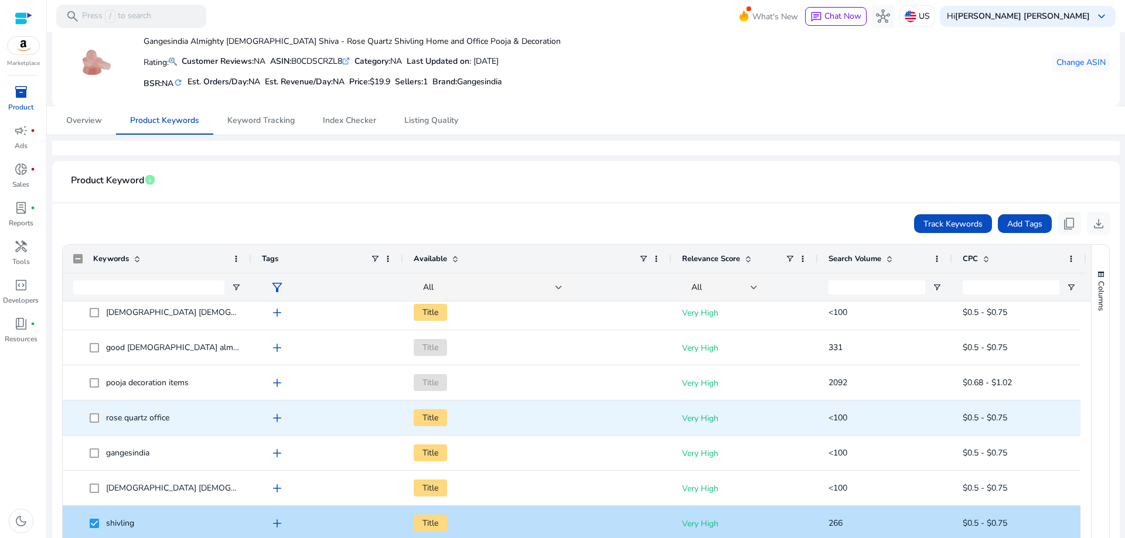
scroll to position [59, 0]
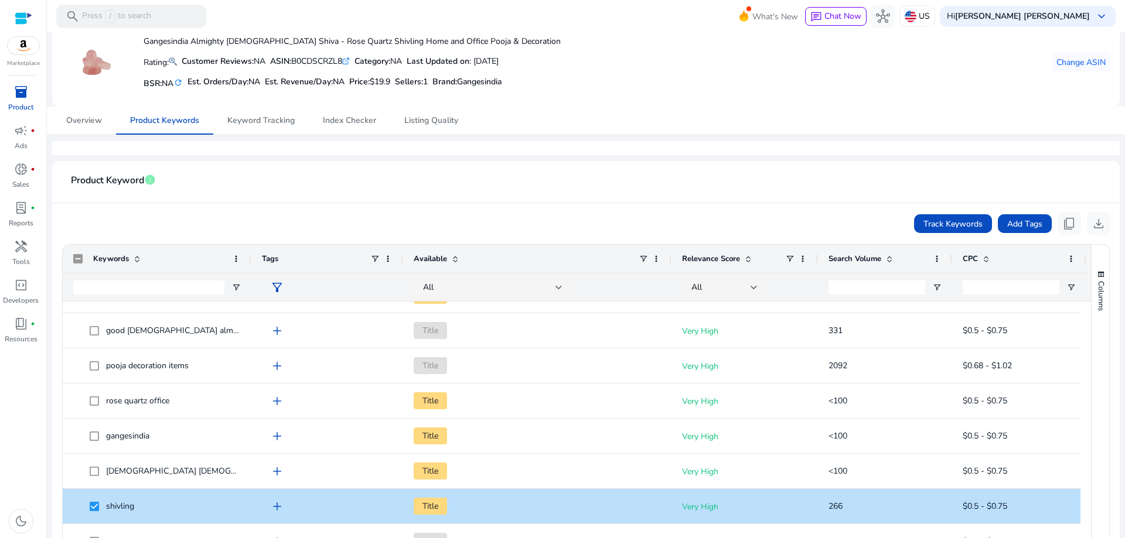
click at [449, 257] on span at bounding box center [453, 258] width 13 height 9
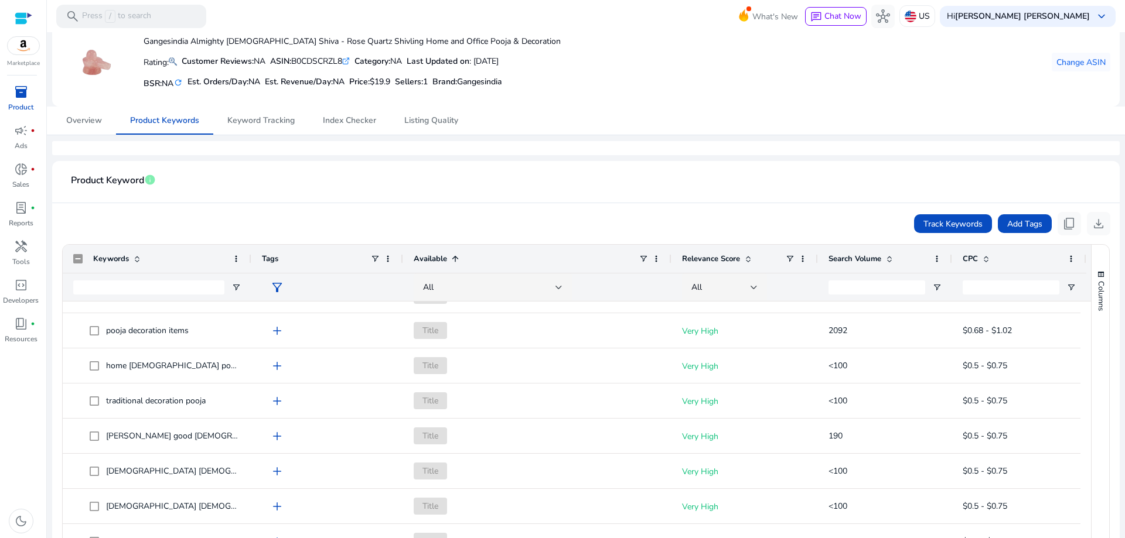
click at [450, 258] on span at bounding box center [454, 258] width 9 height 9
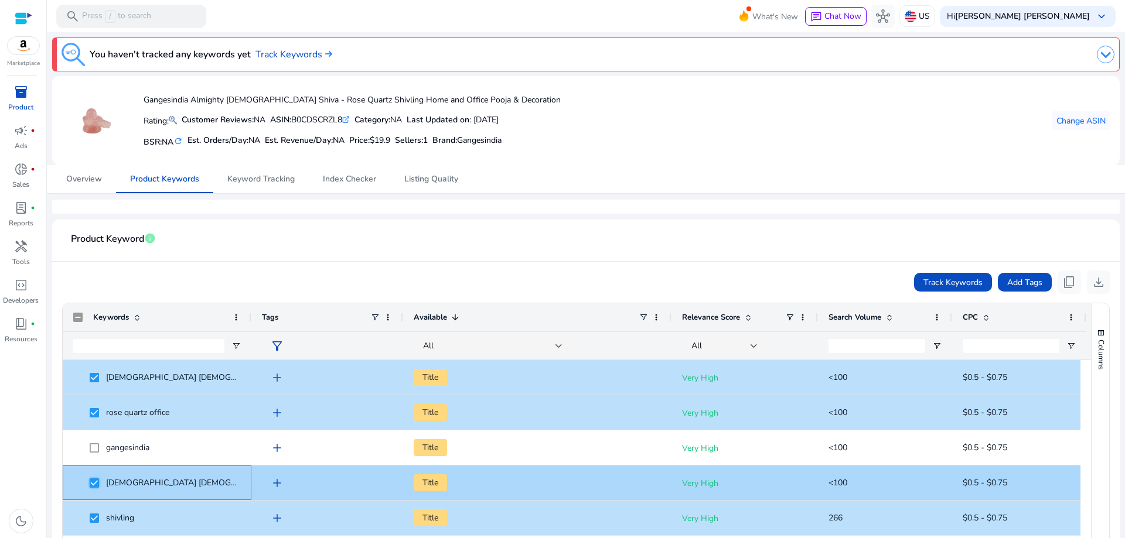
scroll to position [117, 0]
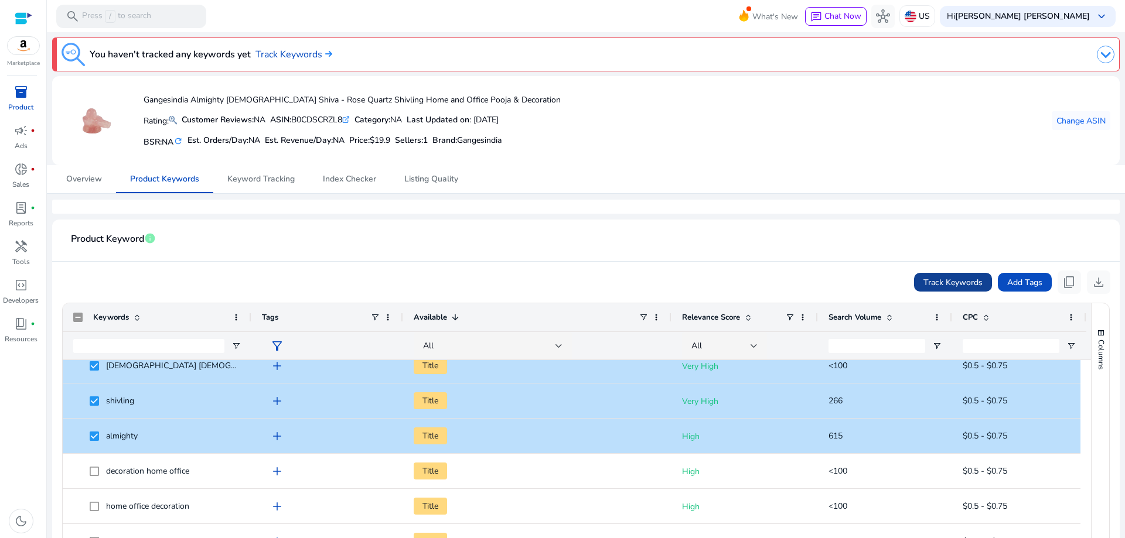
click at [941, 277] on span "Track Keywords" at bounding box center [952, 283] width 59 height 12
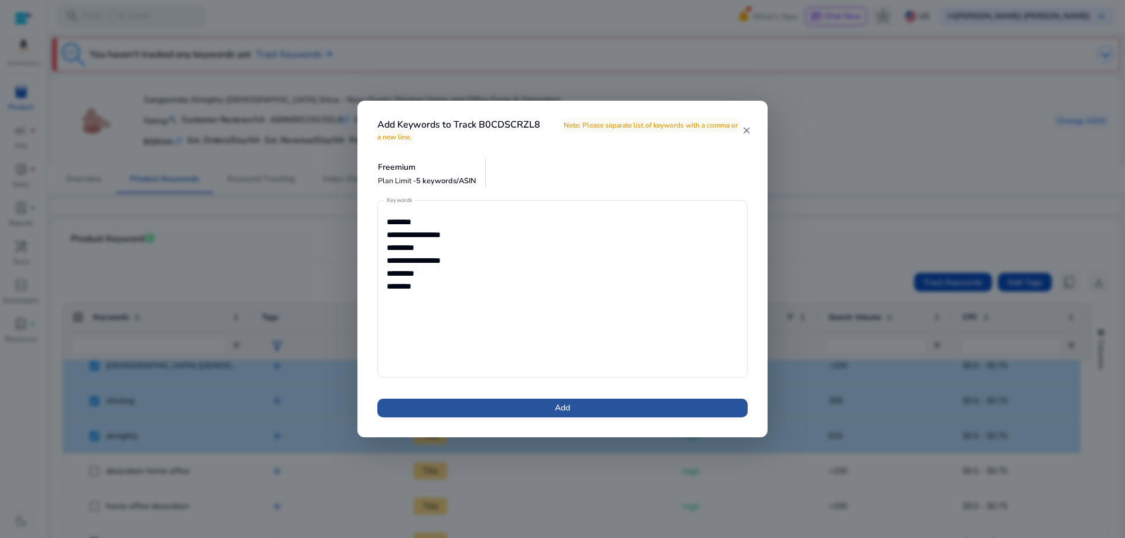
click at [574, 409] on span at bounding box center [562, 408] width 370 height 28
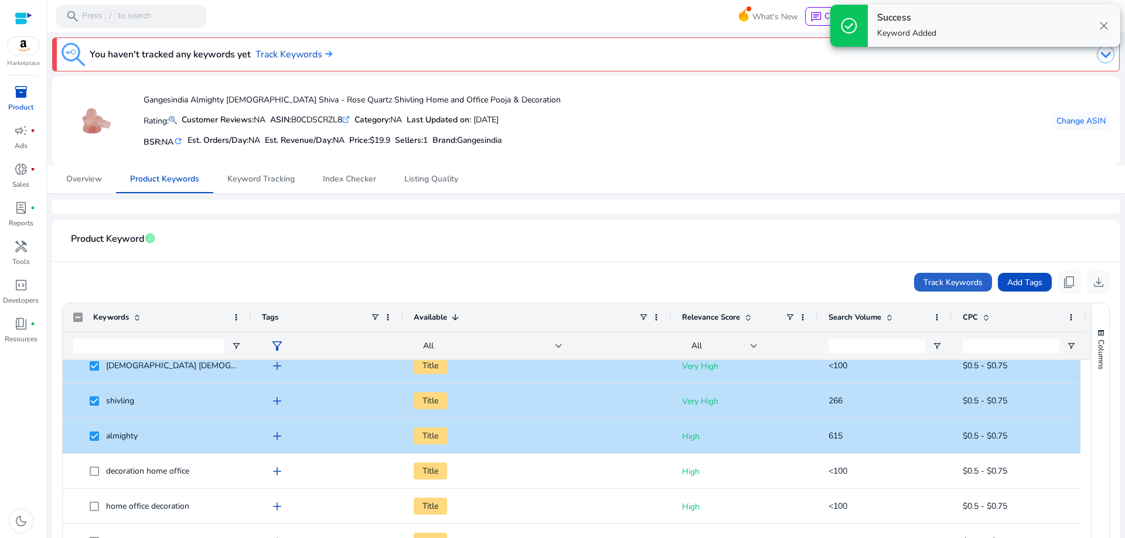
click at [512, 309] on div "Available 1" at bounding box center [526, 317] width 225 height 22
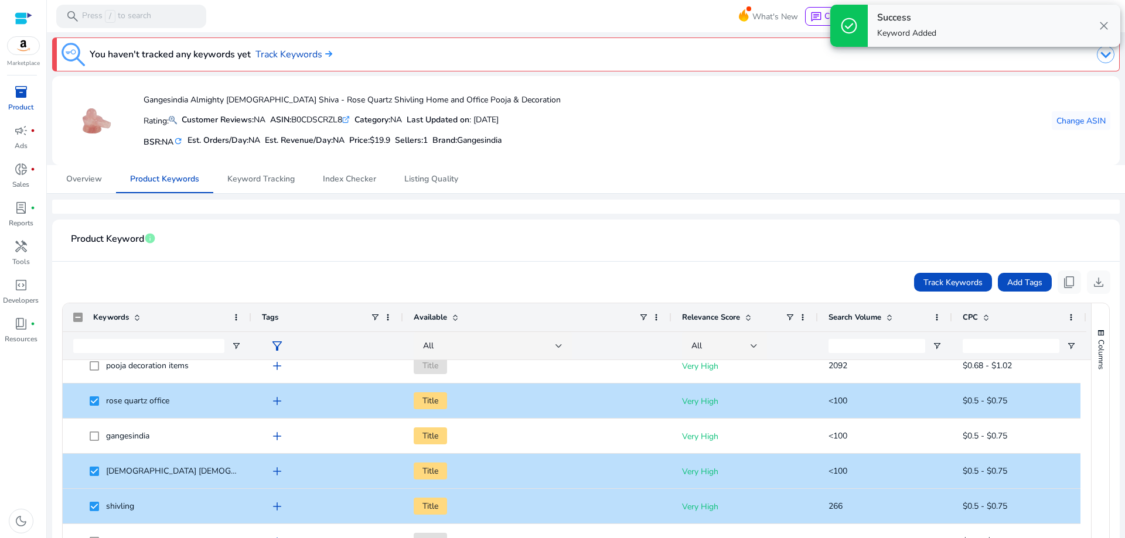
click at [561, 248] on mat-card-header "Product Keyword info" at bounding box center [586, 245] width 1049 height 33
